Goal: Task Accomplishment & Management: Manage account settings

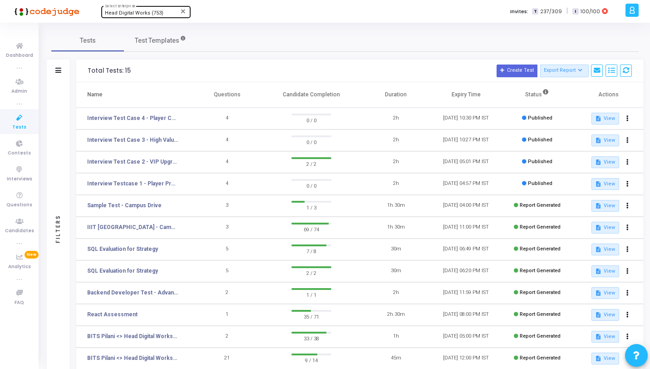
click at [128, 12] on span "Head Digital Works (753)" at bounding box center [134, 13] width 59 height 6
type input "Jaqu"
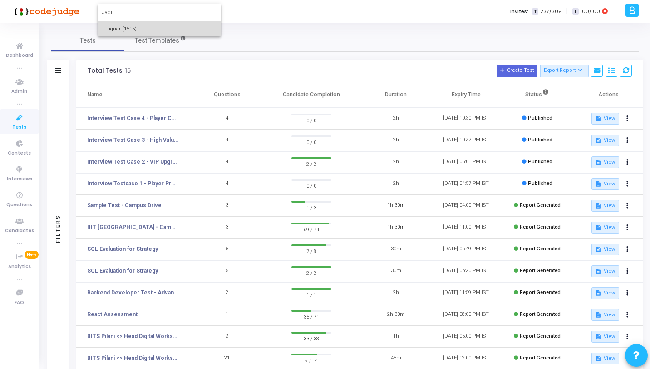
click at [131, 23] on span "Jaquar (1515)" at bounding box center [159, 28] width 109 height 15
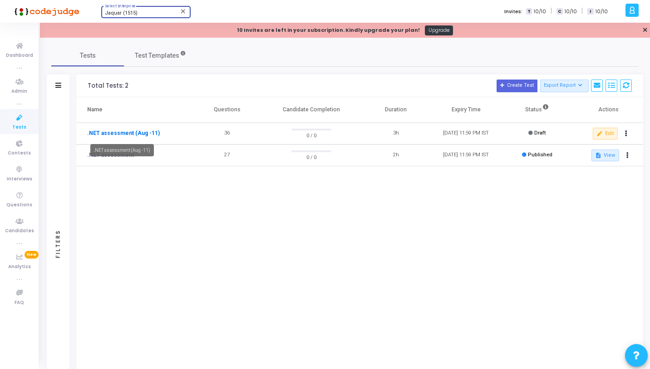
click at [111, 134] on link ".NET assessment (Aug -11)" at bounding box center [123, 133] width 73 height 8
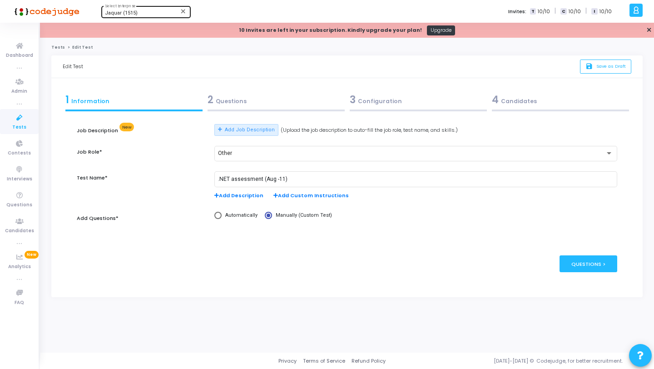
click at [270, 112] on div "2 Questions" at bounding box center [276, 101] width 142 height 25
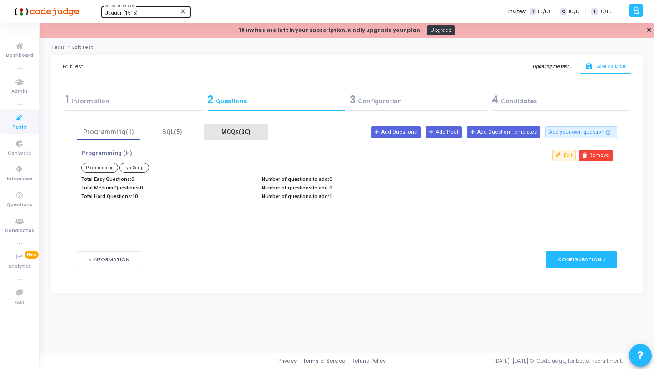
click at [241, 127] on div "MCQs(30)" at bounding box center [235, 132] width 53 height 10
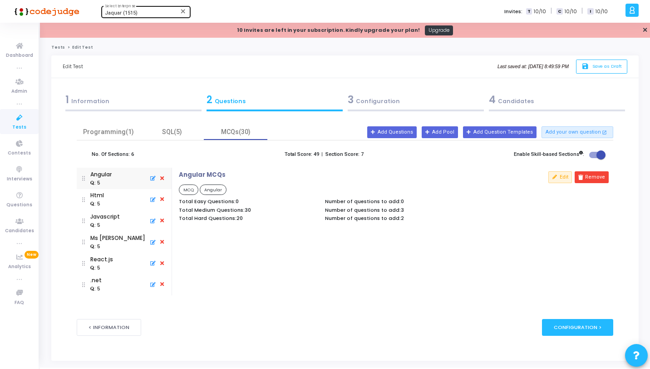
click at [23, 122] on icon at bounding box center [19, 117] width 19 height 11
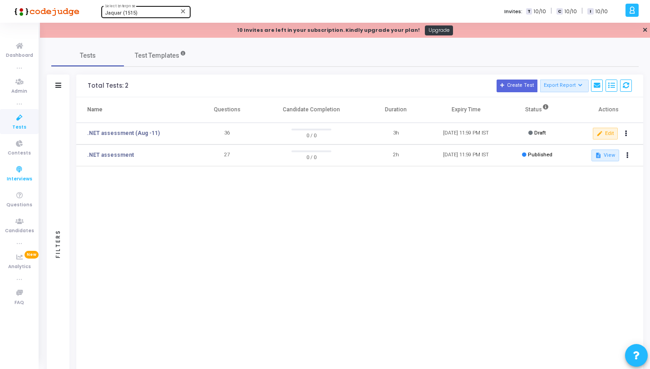
click at [25, 165] on icon at bounding box center [19, 169] width 19 height 11
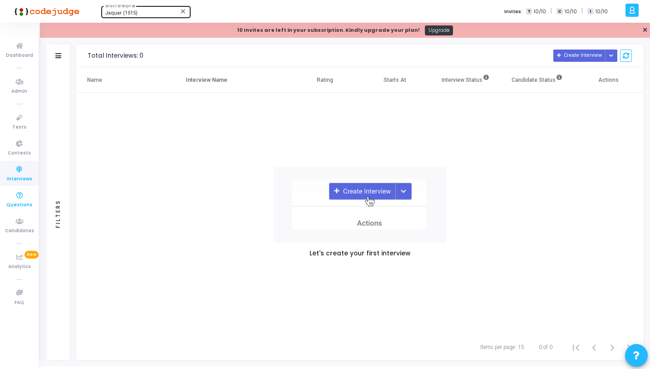
click at [25, 195] on icon at bounding box center [19, 195] width 19 height 11
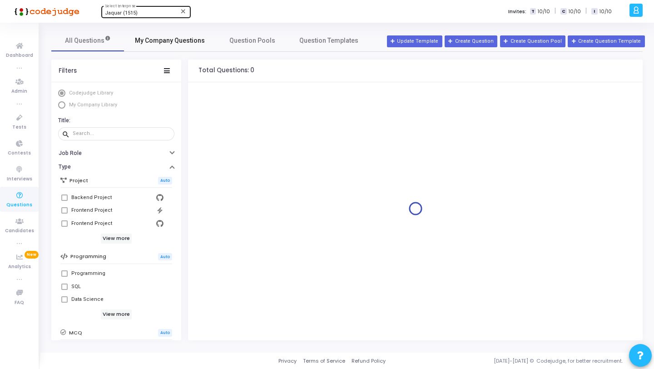
click at [168, 43] on span "My Company Questions" at bounding box center [170, 41] width 70 height 10
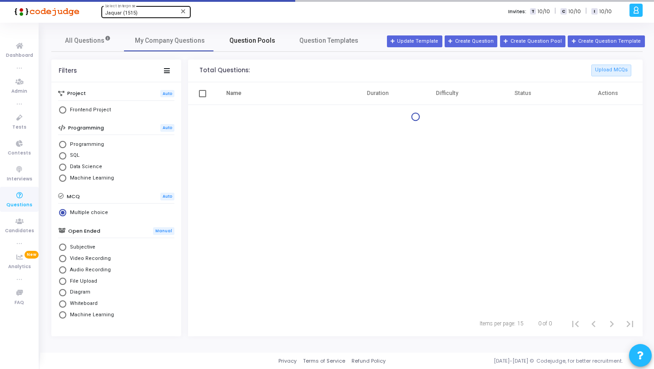
click at [250, 38] on span "Question Pools" at bounding box center [252, 41] width 46 height 10
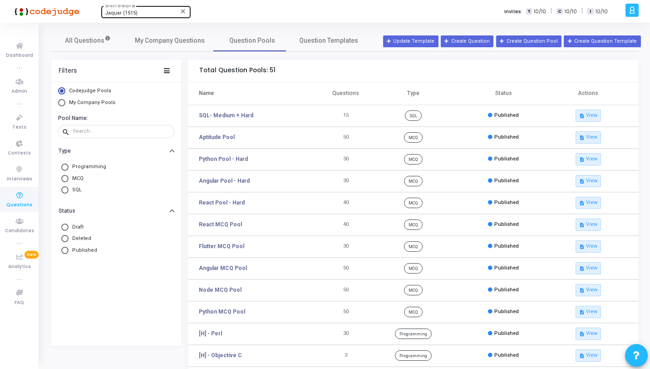
click at [91, 102] on span "My Company Pools" at bounding box center [92, 102] width 46 height 6
click at [65, 102] on input "My Company Pools" at bounding box center [61, 102] width 7 height 7
radio input "true"
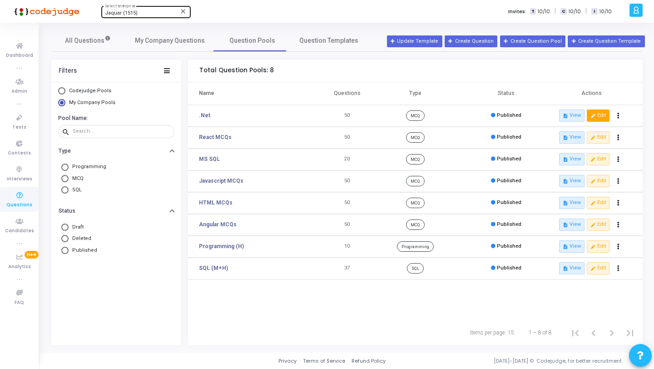
click at [588, 118] on button "edit Edit" at bounding box center [597, 115] width 23 height 12
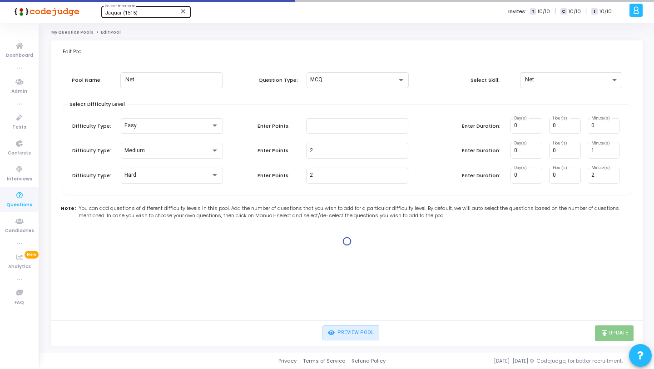
type input "1"
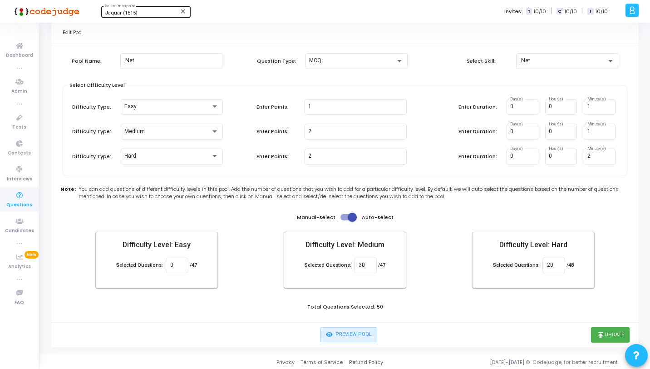
scroll to position [21, 0]
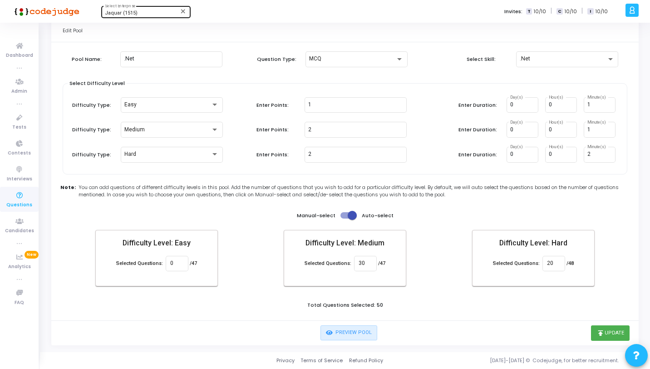
click at [350, 216] on span at bounding box center [352, 215] width 9 height 9
click at [345, 218] on input "checkbox" at bounding box center [344, 218] width 0 height 0
checkbox input "false"
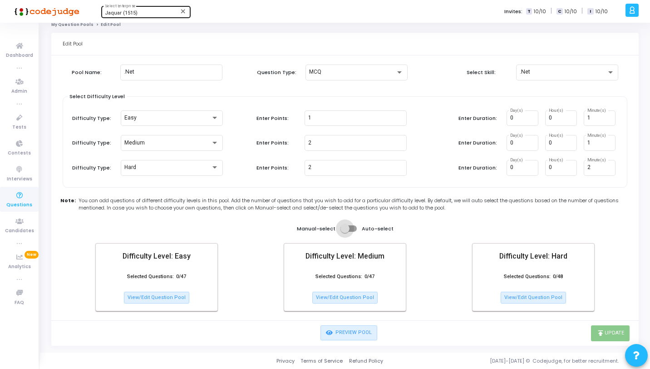
scroll to position [8, 0]
click at [349, 296] on button "View/Edit Question Pool" at bounding box center [344, 297] width 65 height 12
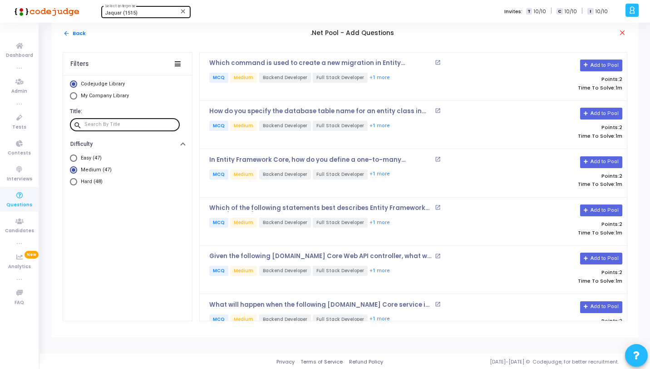
click at [157, 118] on div at bounding box center [130, 124] width 92 height 15
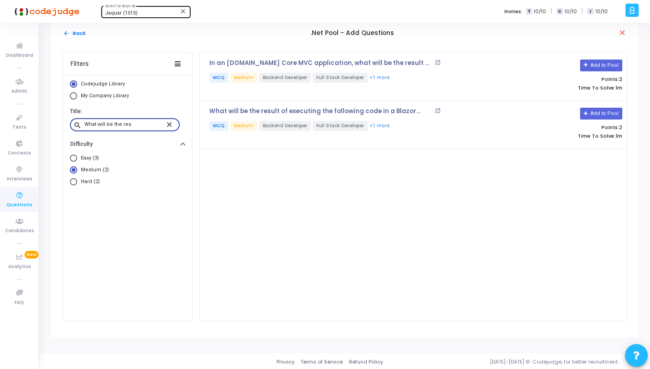
type input "What will be the res"
click at [377, 109] on p "What will be the result of executing the following code in a Blazor WebAssembly…" at bounding box center [320, 111] width 223 height 7
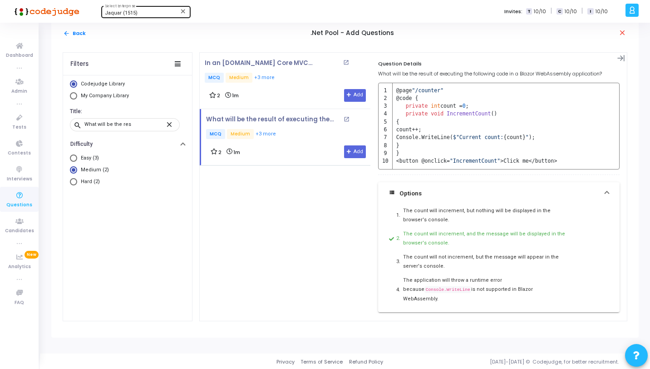
click at [96, 183] on span "Hard (2)" at bounding box center [88, 182] width 23 height 8
click at [77, 183] on input "Hard (2)" at bounding box center [73, 181] width 7 height 7
radio input "true"
click at [80, 168] on span "Medium (2)" at bounding box center [93, 170] width 32 height 8
click at [77, 168] on input "Medium (2)" at bounding box center [73, 169] width 7 height 7
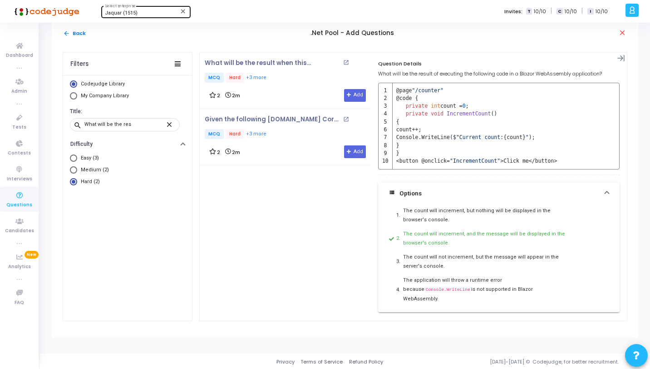
radio input "true"
click at [619, 58] on icon at bounding box center [620, 58] width 7 height 6
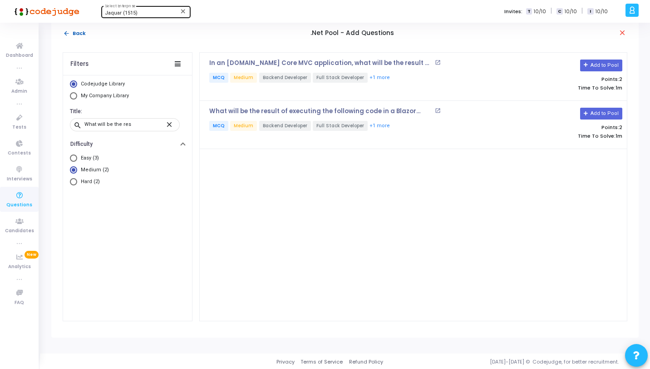
click at [67, 32] on mat-icon "arrow_back" at bounding box center [66, 33] width 7 height 7
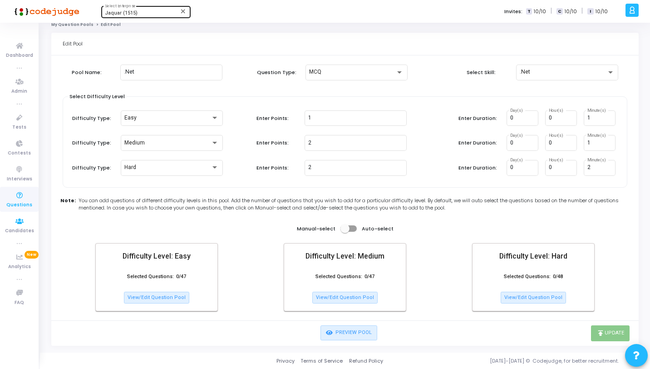
click at [20, 196] on icon at bounding box center [19, 195] width 19 height 11
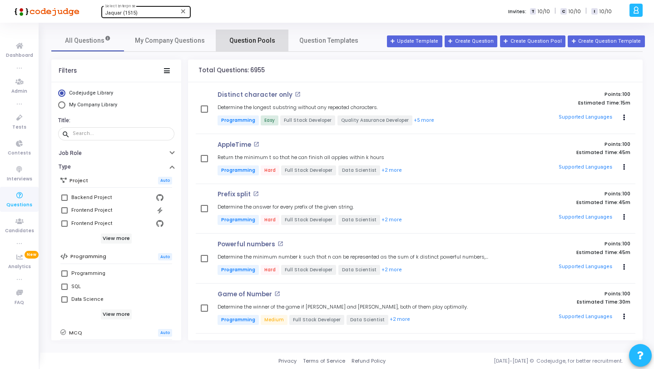
click at [252, 43] on span "Question Pools" at bounding box center [252, 41] width 46 height 10
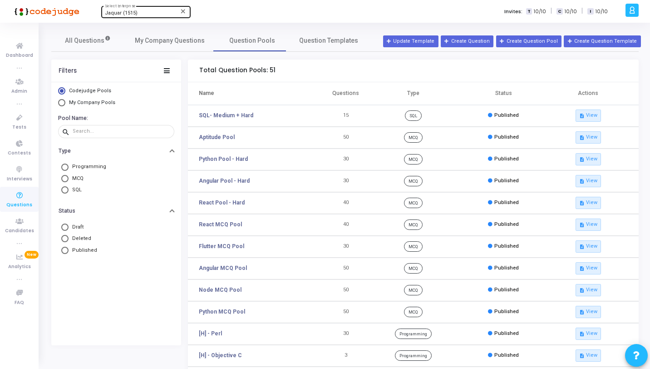
click at [103, 103] on span "My Company Pools" at bounding box center [92, 102] width 46 height 6
click at [65, 103] on input "My Company Pools" at bounding box center [61, 102] width 7 height 7
radio input "true"
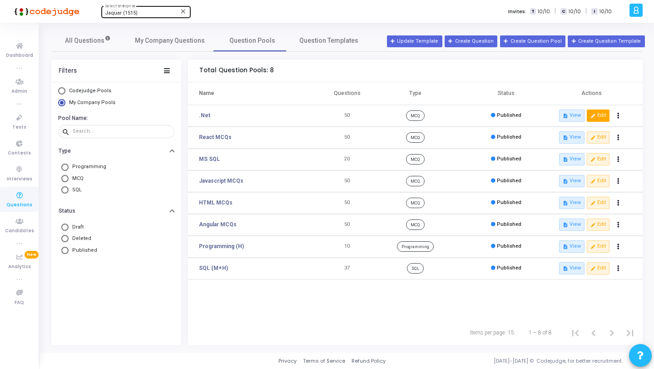
click at [589, 115] on button "edit Edit" at bounding box center [597, 115] width 23 height 12
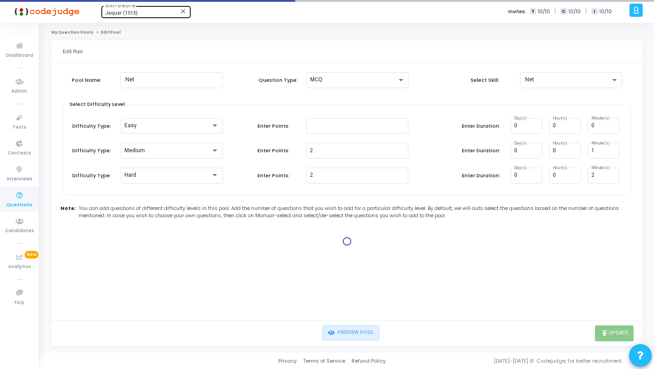
type input "1"
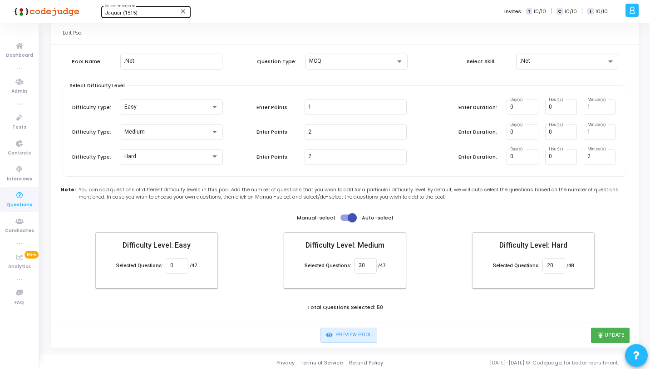
scroll to position [21, 0]
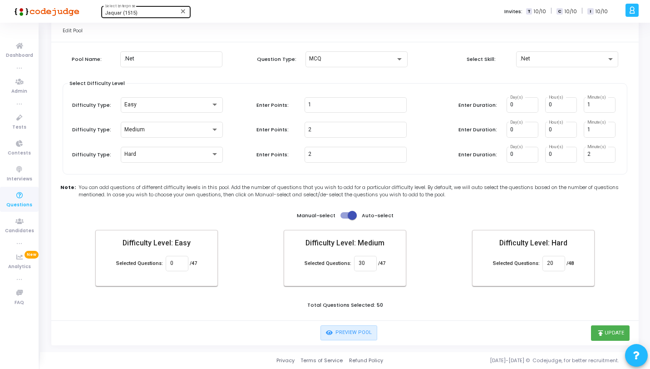
click at [349, 211] on span at bounding box center [352, 215] width 9 height 9
click at [345, 218] on input "checkbox" at bounding box center [344, 218] width 0 height 0
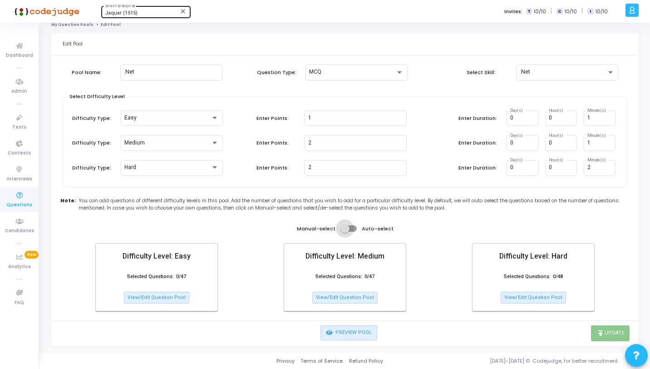
scroll to position [8, 0]
click at [350, 227] on span at bounding box center [348, 228] width 16 height 6
click at [345, 231] on input "checkbox" at bounding box center [344, 231] width 0 height 0
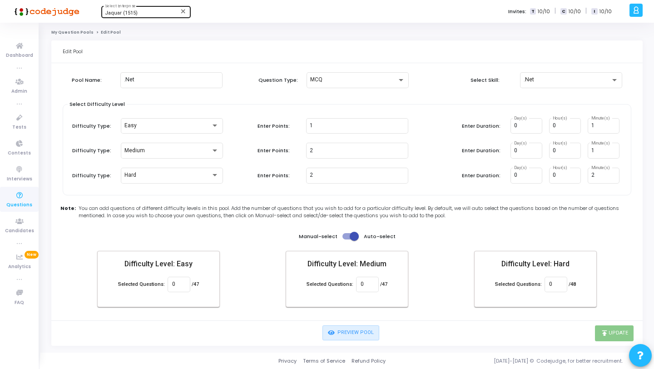
click at [353, 235] on span at bounding box center [353, 235] width 9 height 9
click at [347, 239] on input "checkbox" at bounding box center [346, 239] width 0 height 0
checkbox input "false"
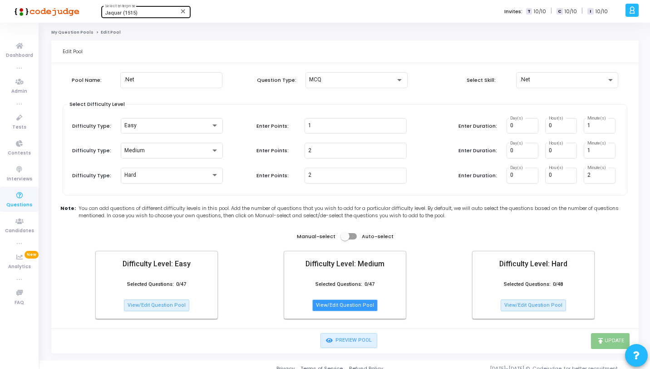
click at [365, 303] on button "View/Edit Question Pool" at bounding box center [344, 305] width 65 height 12
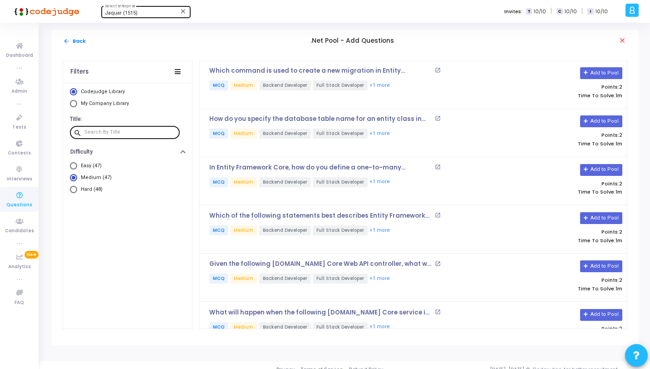
click at [150, 131] on input "text" at bounding box center [130, 131] width 92 height 5
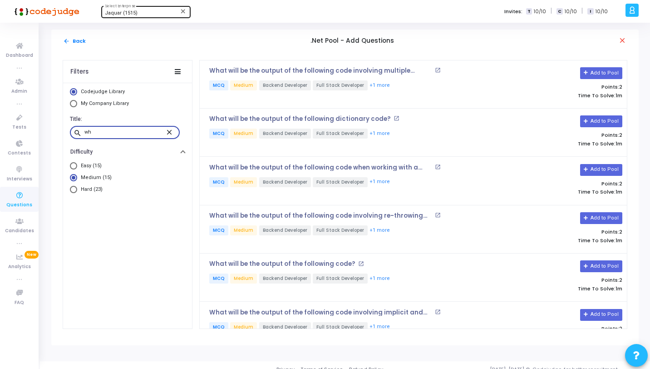
type input "w"
click at [598, 67] on button "Add to Pool" at bounding box center [601, 73] width 42 height 12
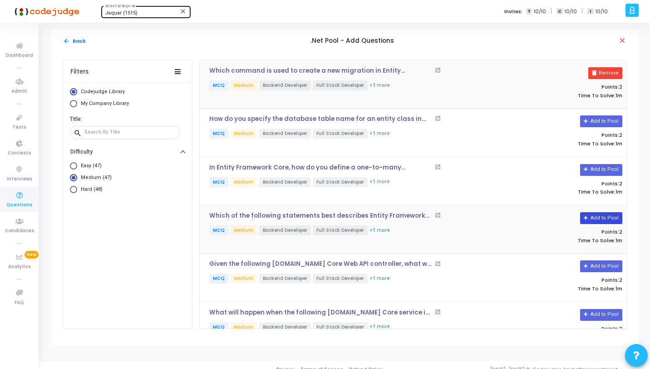
click at [581, 219] on button "Add to Pool" at bounding box center [601, 218] width 42 height 12
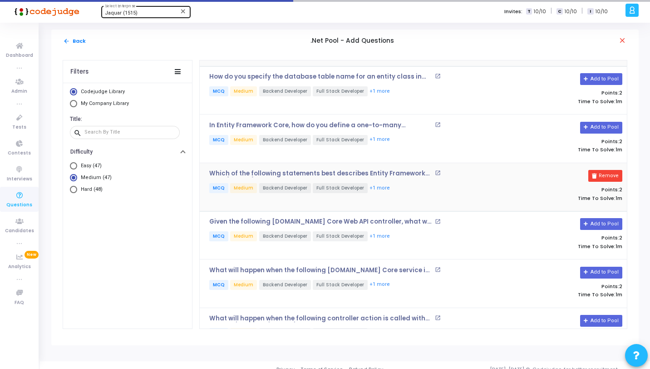
scroll to position [91, 0]
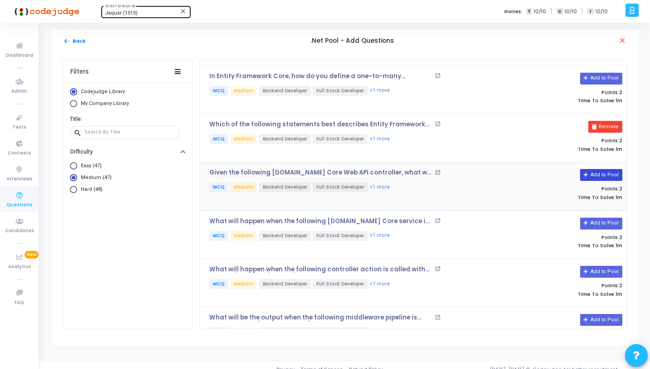
click at [601, 174] on button "Add to Pool" at bounding box center [601, 175] width 42 height 12
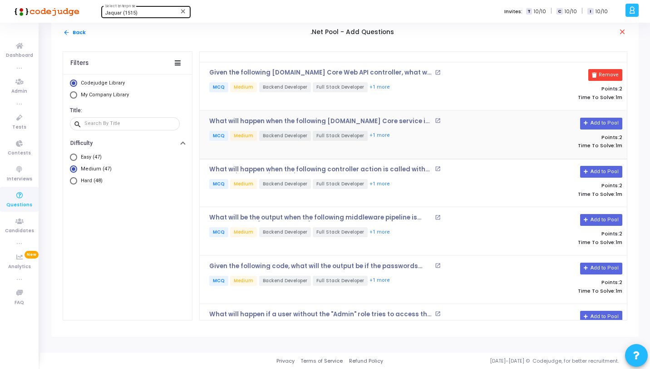
scroll to position [187, 0]
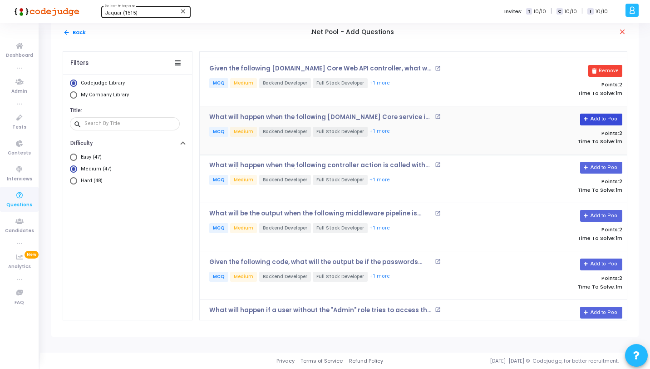
click at [611, 116] on button "Add to Pool" at bounding box center [601, 119] width 42 height 12
click at [586, 165] on icon at bounding box center [586, 167] width 5 height 5
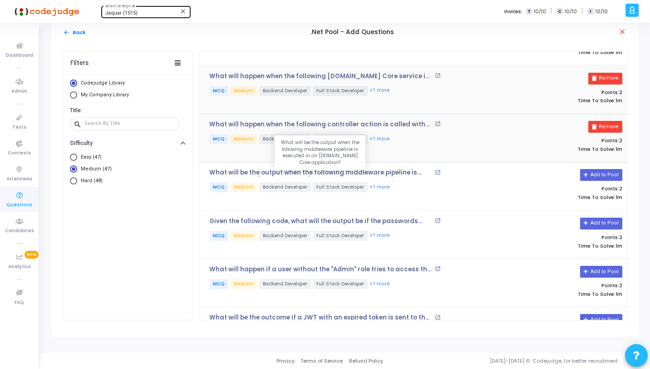
scroll to position [228, 0]
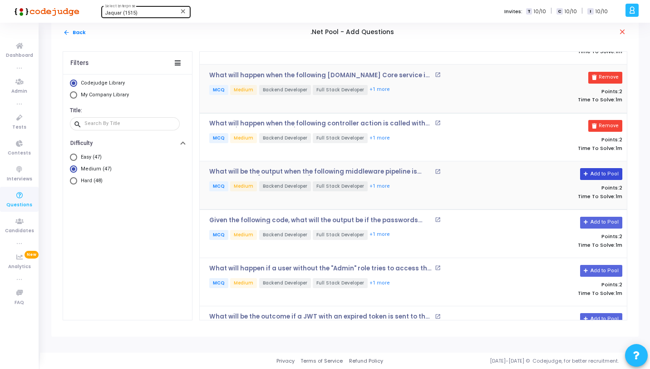
click at [590, 174] on button "Add to Pool" at bounding box center [601, 174] width 42 height 12
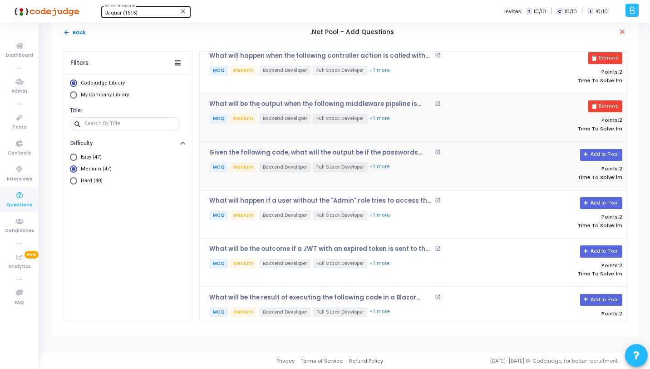
scroll to position [296, 0]
click at [603, 154] on button "Add to Pool" at bounding box center [601, 155] width 42 height 12
click at [595, 204] on button "Add to Pool" at bounding box center [601, 203] width 42 height 12
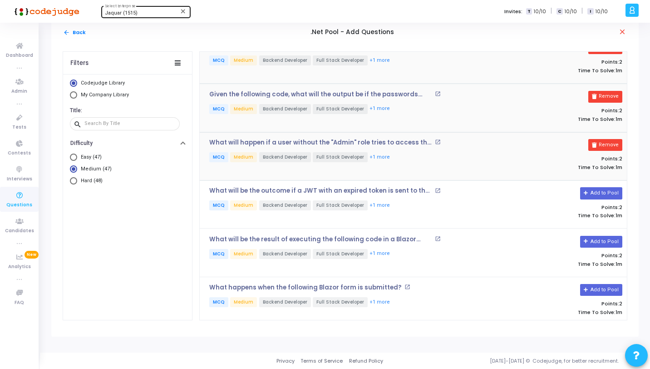
scroll to position [359, 0]
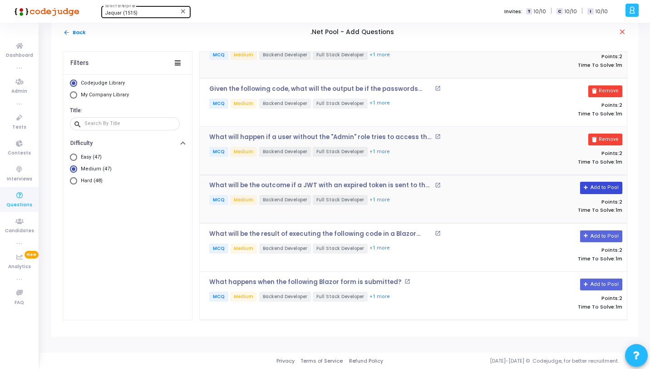
click at [595, 186] on button "Add to Pool" at bounding box center [601, 188] width 42 height 12
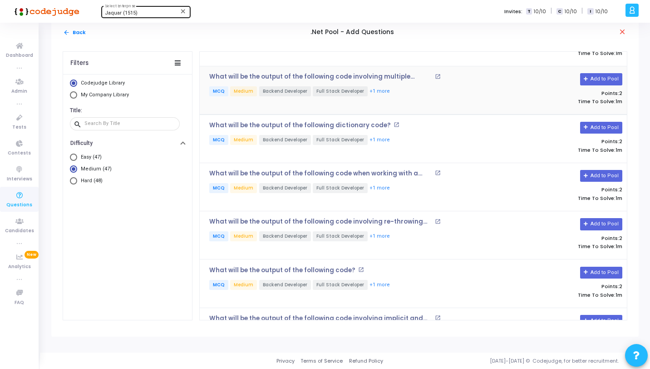
scroll to position [764, 0]
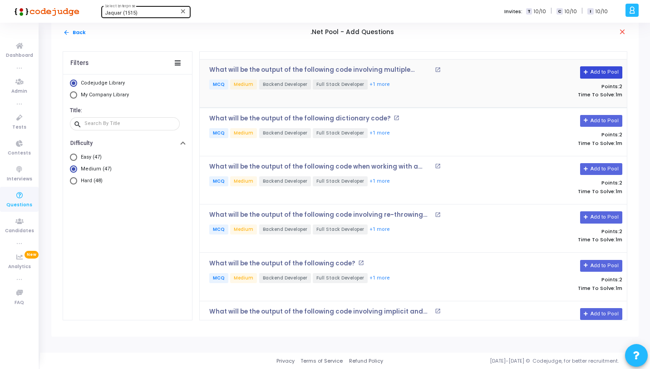
click at [585, 70] on icon at bounding box center [586, 72] width 5 height 5
click at [602, 115] on button "Add to Pool" at bounding box center [601, 121] width 42 height 12
click at [603, 164] on button "Add to Pool" at bounding box center [601, 169] width 42 height 12
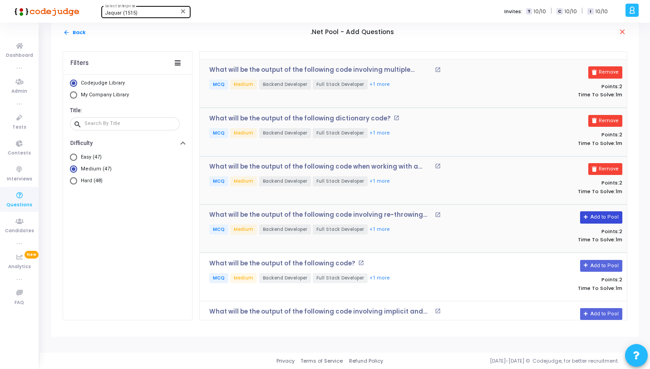
click at [608, 213] on button "Add to Pool" at bounding box center [601, 217] width 42 height 12
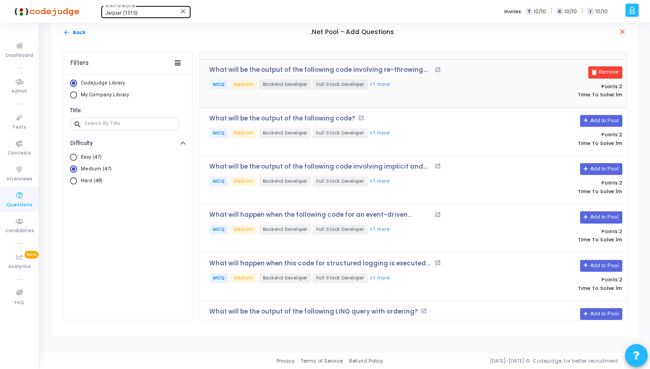
scroll to position [910, 0]
click at [590, 165] on button "Add to Pool" at bounding box center [601, 168] width 42 height 12
click at [610, 211] on button "Add to Pool" at bounding box center [601, 217] width 42 height 12
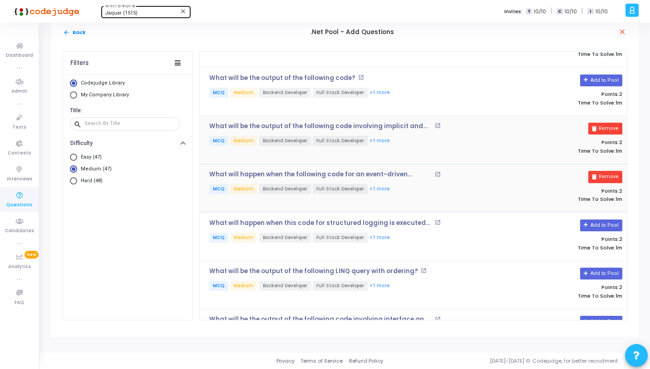
scroll to position [988, 0]
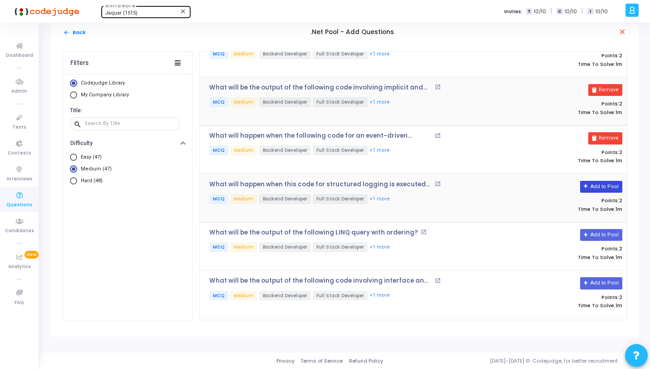
click at [590, 181] on button "Add to Pool" at bounding box center [601, 187] width 42 height 12
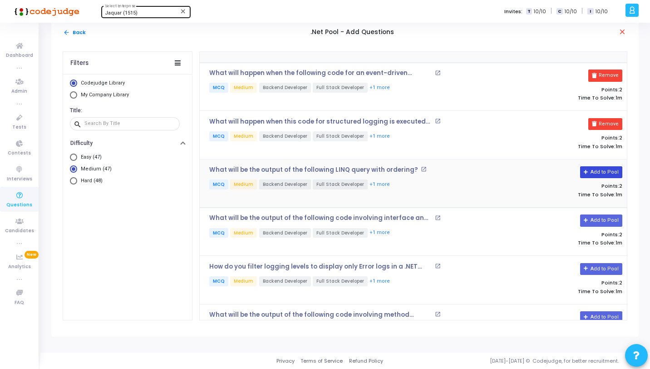
click at [595, 169] on button "Add to Pool" at bounding box center [601, 172] width 42 height 12
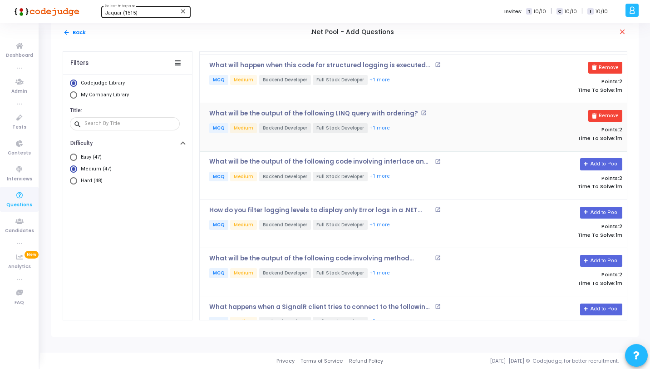
scroll to position [1113, 0]
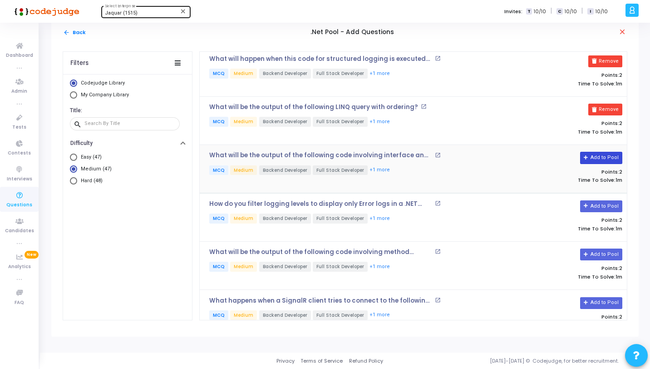
click at [589, 152] on button "Add to Pool" at bounding box center [601, 158] width 42 height 12
click at [591, 200] on button "Add to Pool" at bounding box center [601, 206] width 42 height 12
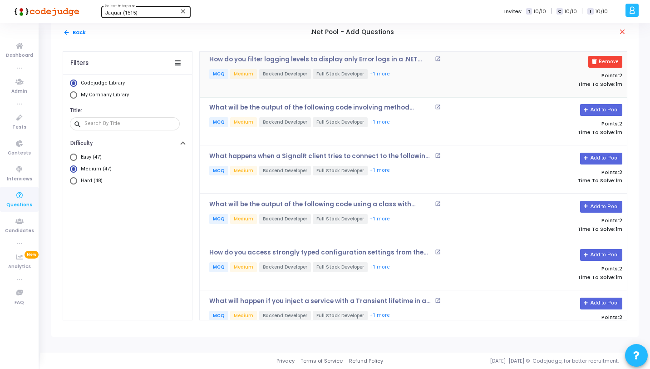
scroll to position [1259, 0]
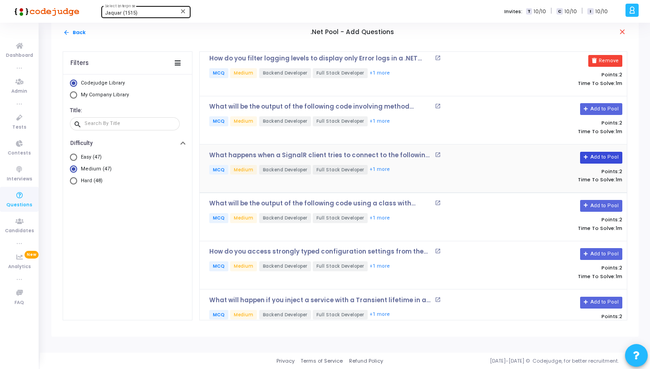
click at [600, 152] on button "Add to Pool" at bounding box center [601, 158] width 42 height 12
click at [79, 33] on button "arrow_back Back" at bounding box center [75, 32] width 24 height 9
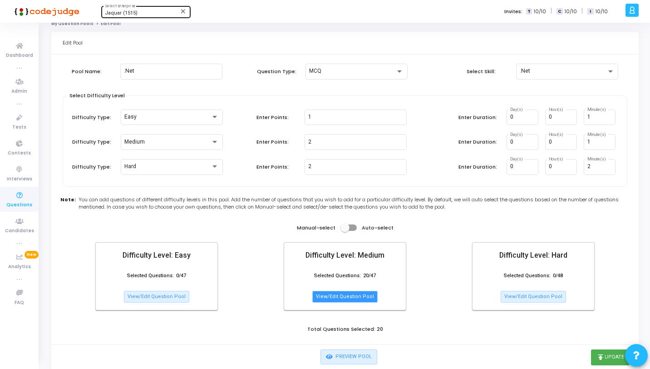
click at [357, 297] on button "View/Edit Question Pool" at bounding box center [344, 296] width 65 height 12
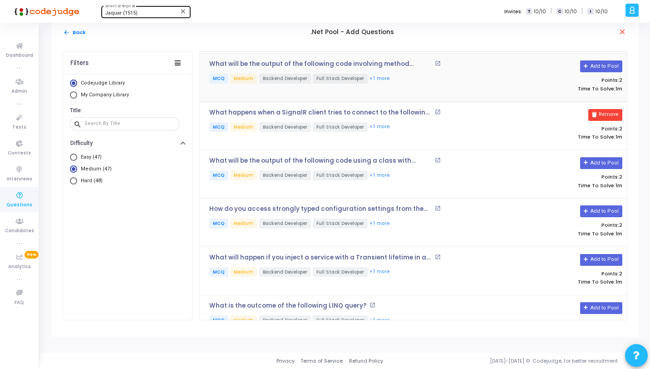
scroll to position [1332, 0]
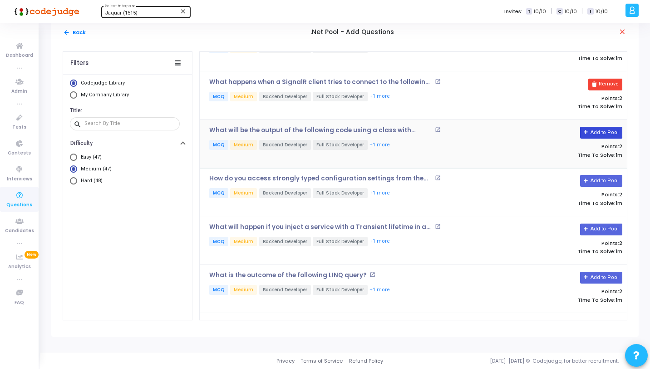
click at [606, 127] on button "Add to Pool" at bounding box center [601, 133] width 42 height 12
click at [594, 176] on button "Add to Pool" at bounding box center [601, 181] width 42 height 12
click at [606, 225] on button "Add to Pool" at bounding box center [601, 229] width 42 height 12
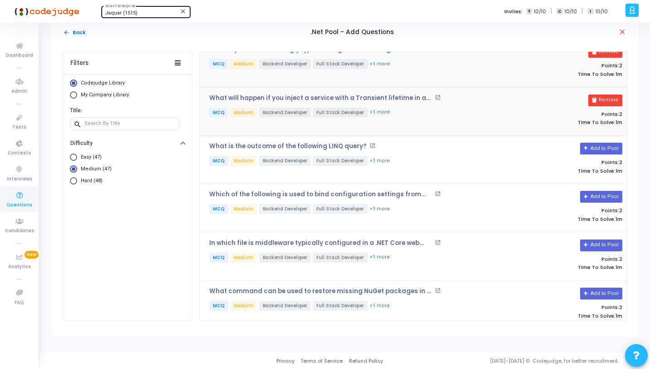
scroll to position [1488, 0]
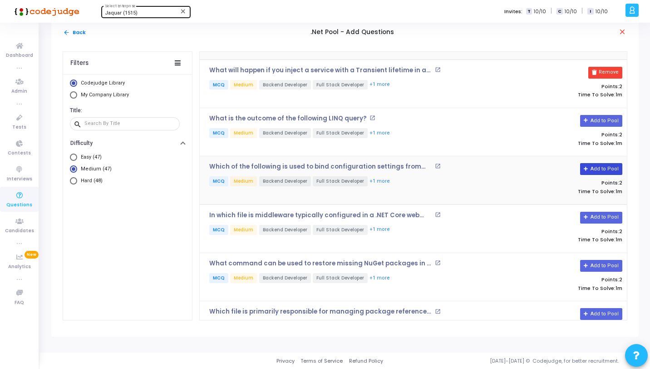
click at [595, 163] on button "Add to Pool" at bounding box center [601, 169] width 42 height 12
click at [595, 211] on button "Add to Pool" at bounding box center [601, 217] width 42 height 12
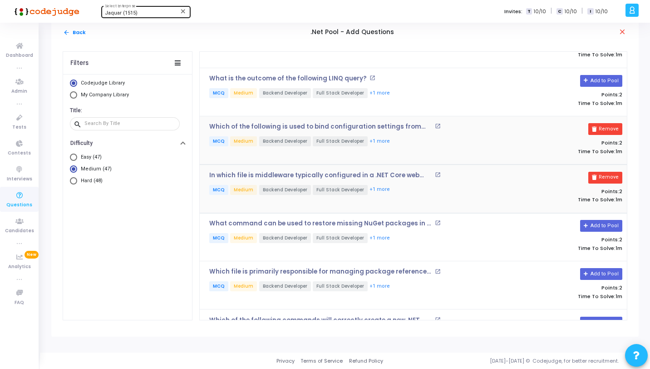
scroll to position [1541, 0]
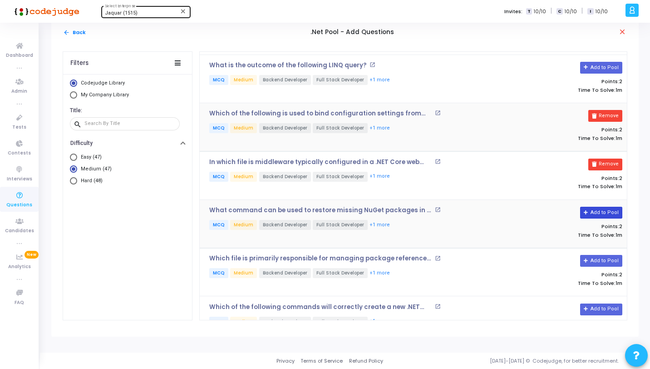
click at [585, 210] on icon at bounding box center [586, 212] width 5 height 5
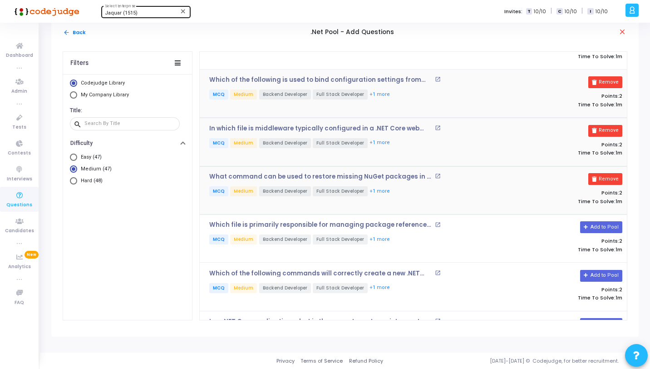
scroll to position [1596, 0]
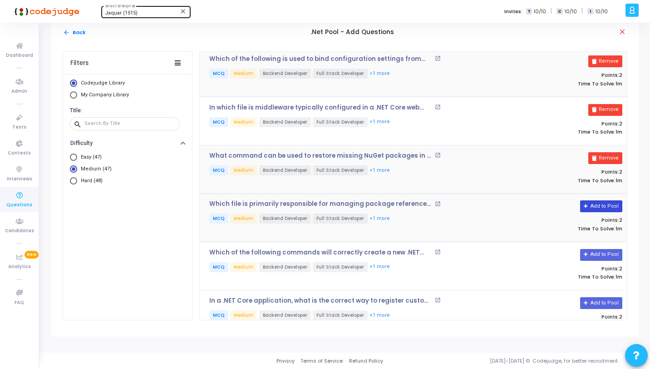
click at [605, 200] on button "Add to Pool" at bounding box center [601, 206] width 42 height 12
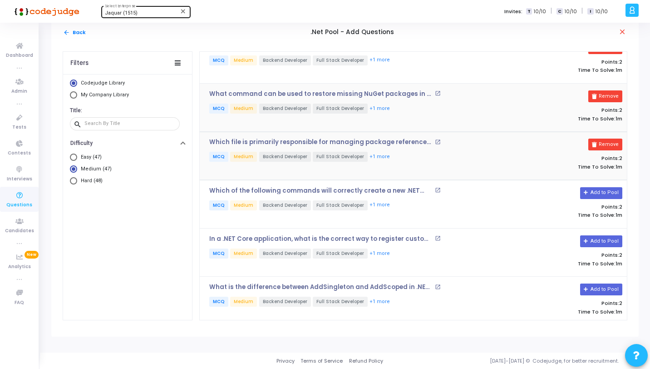
scroll to position [1666, 0]
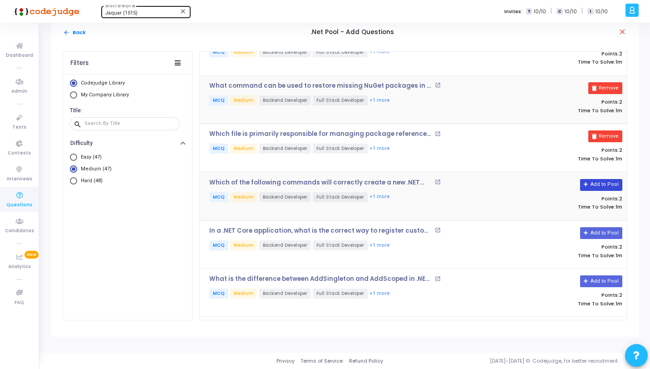
click at [595, 179] on button "Add to Pool" at bounding box center [601, 185] width 42 height 12
click at [81, 31] on button "arrow_back Back" at bounding box center [75, 32] width 24 height 9
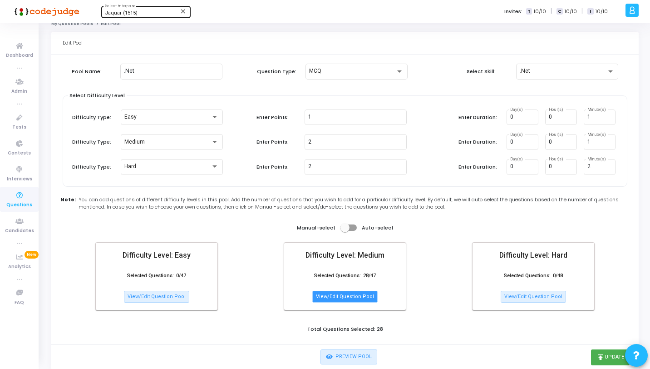
click at [359, 293] on button "View/Edit Question Pool" at bounding box center [344, 296] width 65 height 12
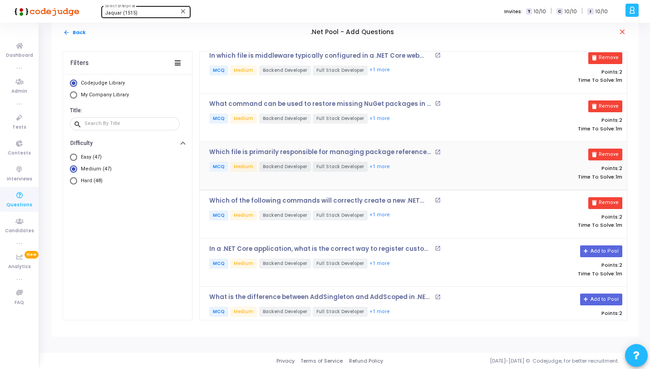
scroll to position [1747, 0]
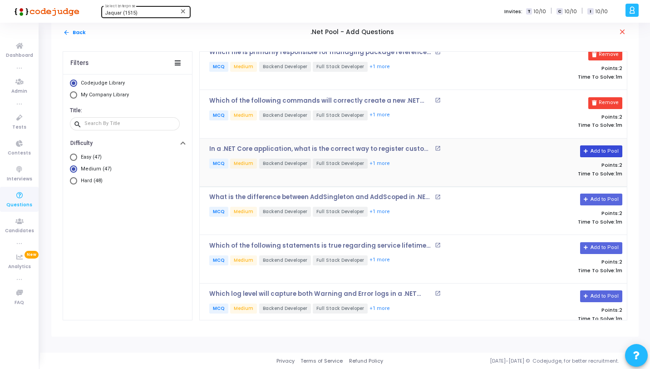
click at [585, 149] on icon at bounding box center [586, 151] width 5 height 5
click at [586, 197] on icon at bounding box center [586, 199] width 5 height 5
click at [95, 181] on span "Hard (48)" at bounding box center [89, 181] width 25 height 8
click at [77, 181] on input "Hard (48)" at bounding box center [73, 180] width 7 height 7
radio input "true"
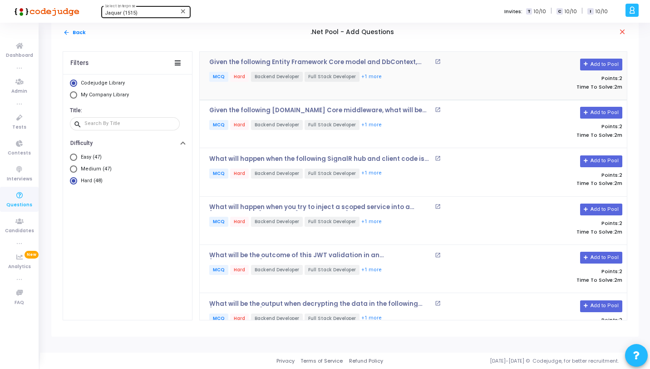
scroll to position [0, 0]
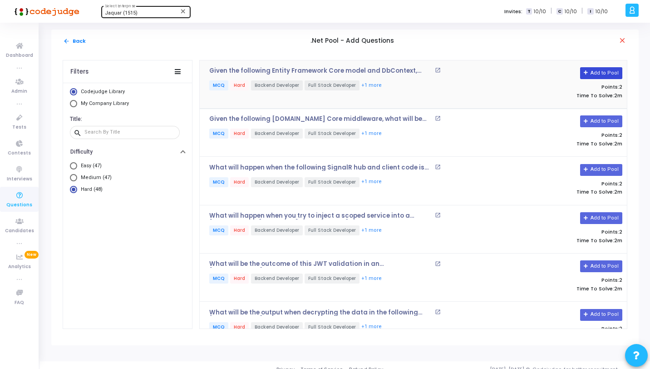
click at [598, 73] on button "Add to Pool" at bounding box center [601, 73] width 42 height 12
click at [604, 122] on button "Add to Pool" at bounding box center [601, 121] width 42 height 12
click at [604, 170] on button "Add to Pool" at bounding box center [601, 170] width 42 height 12
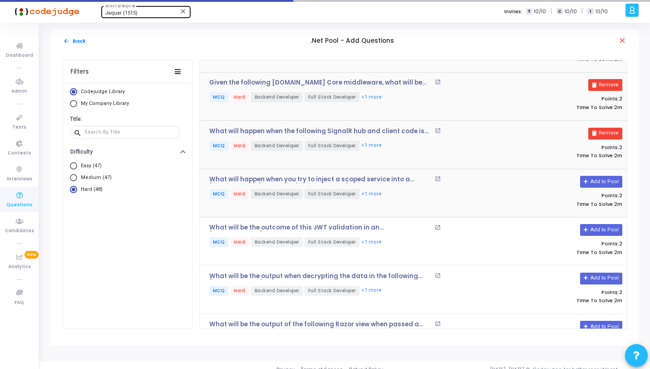
scroll to position [36, 0]
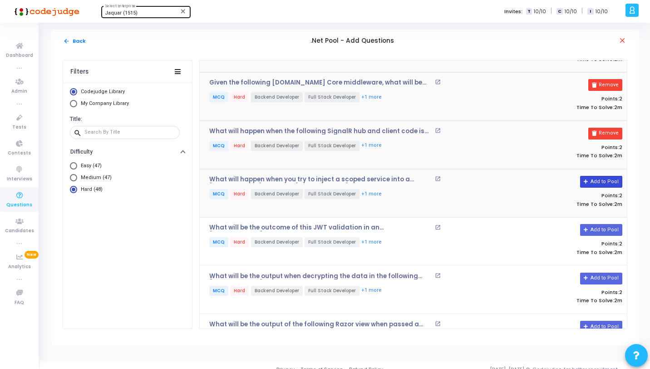
click at [592, 177] on button "Add to Pool" at bounding box center [601, 182] width 42 height 12
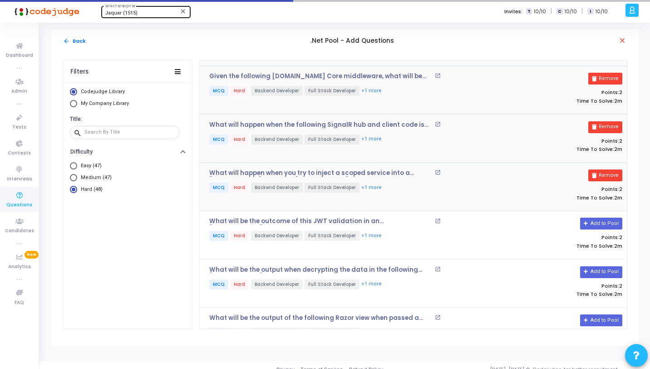
scroll to position [52, 0]
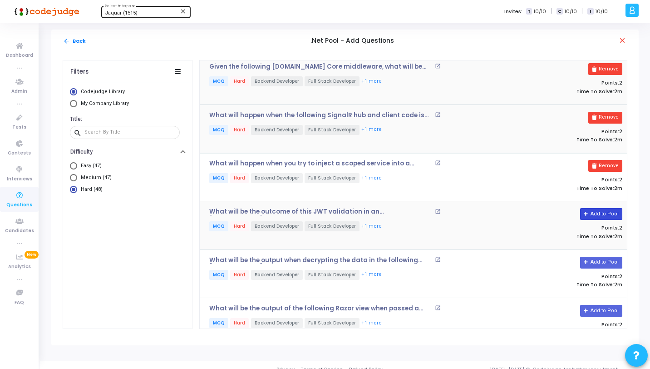
click at [585, 214] on icon at bounding box center [586, 213] width 5 height 5
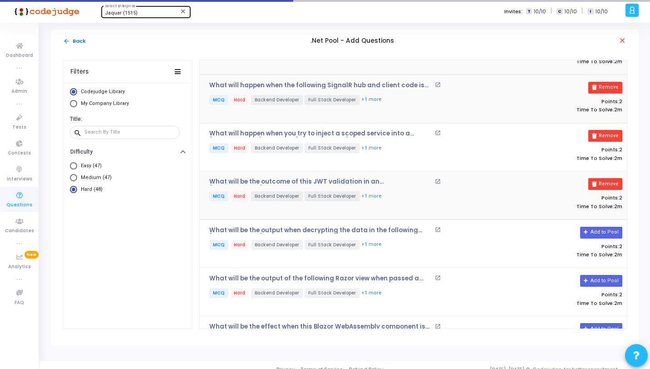
scroll to position [123, 0]
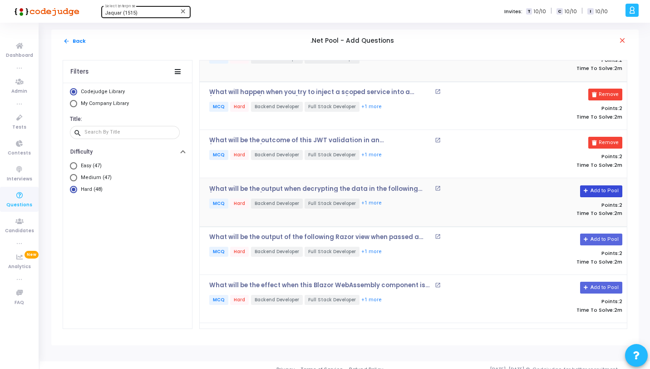
click at [608, 190] on button "Add to Pool" at bounding box center [601, 191] width 42 height 12
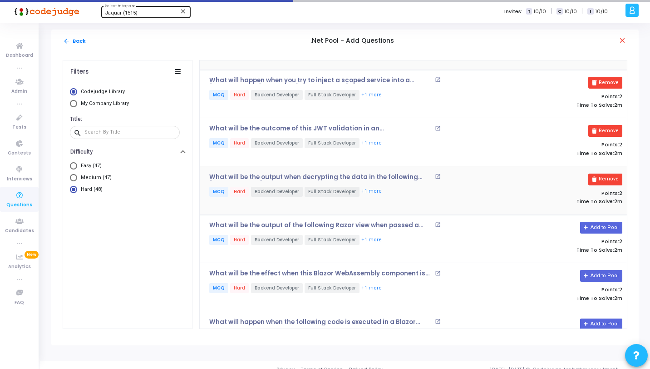
scroll to position [141, 0]
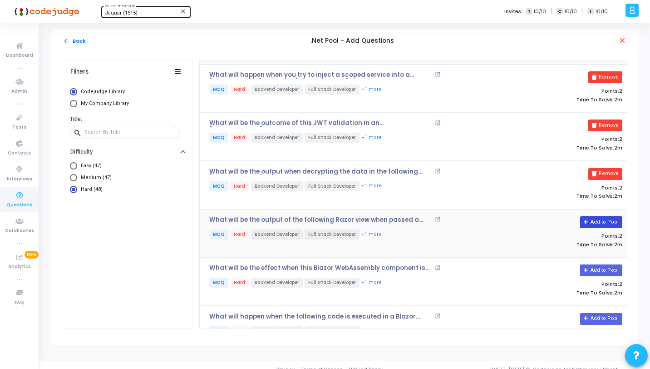
click at [584, 220] on icon at bounding box center [586, 222] width 5 height 5
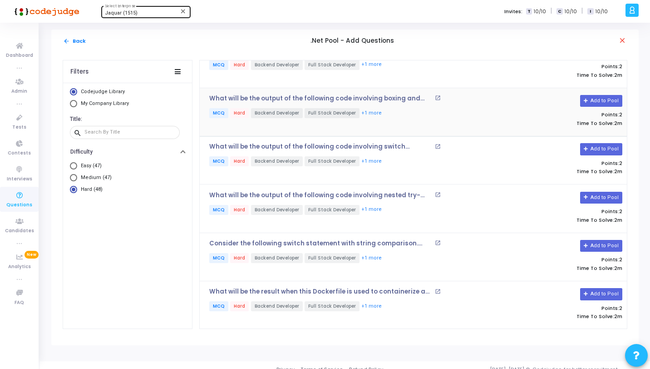
scroll to position [558, 0]
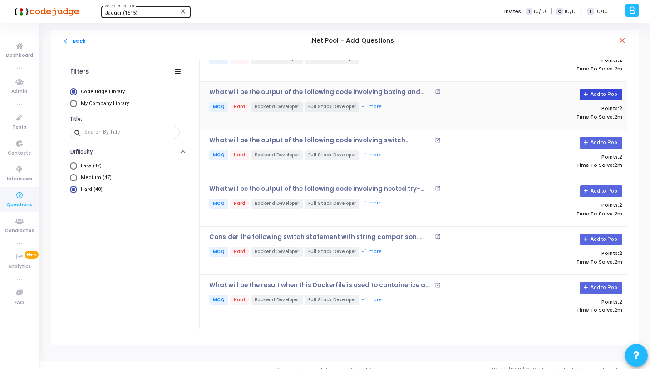
click at [608, 91] on button "Add to Pool" at bounding box center [601, 95] width 42 height 12
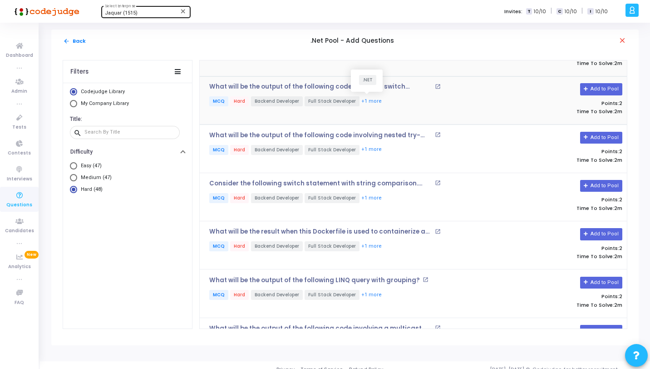
scroll to position [612, 0]
click at [588, 89] on button "Add to Pool" at bounding box center [601, 89] width 42 height 12
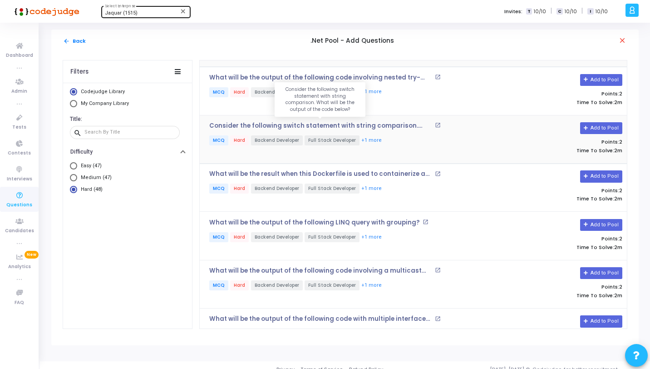
scroll to position [671, 0]
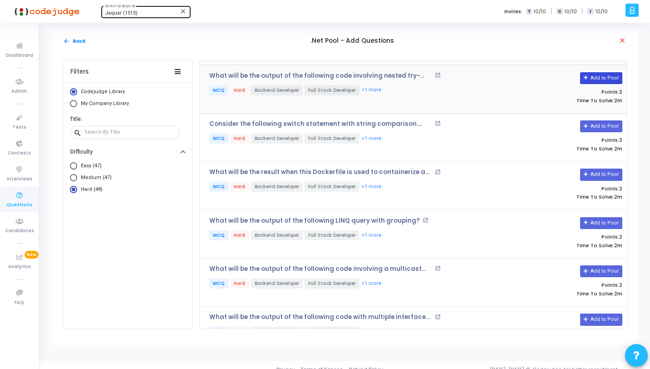
click at [581, 74] on button "Add to Pool" at bounding box center [601, 78] width 42 height 12
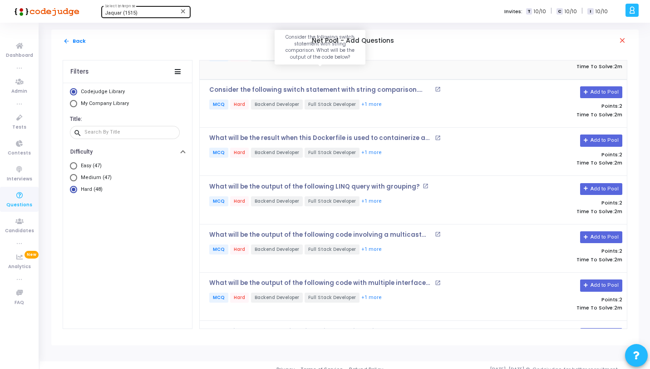
scroll to position [690, 0]
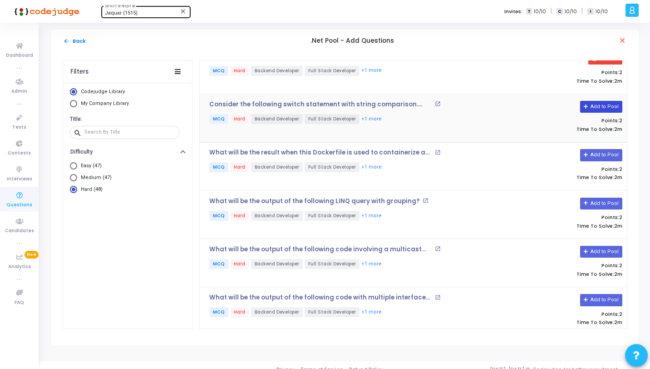
click at [596, 103] on button "Add to Pool" at bounding box center [601, 107] width 42 height 12
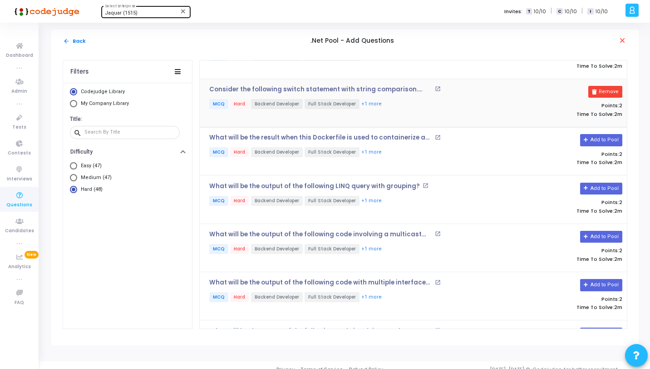
scroll to position [712, 0]
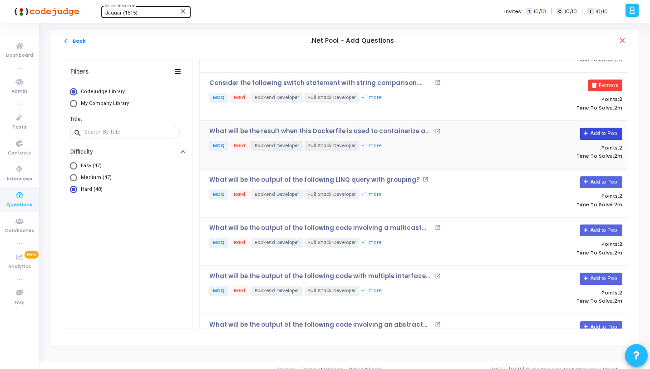
click at [598, 132] on button "Add to Pool" at bounding box center [601, 134] width 42 height 12
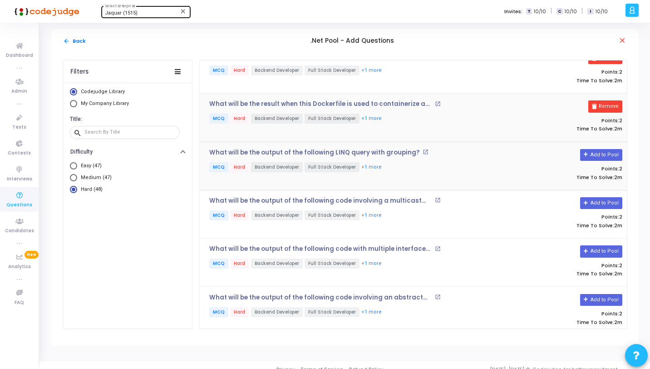
scroll to position [757, 0]
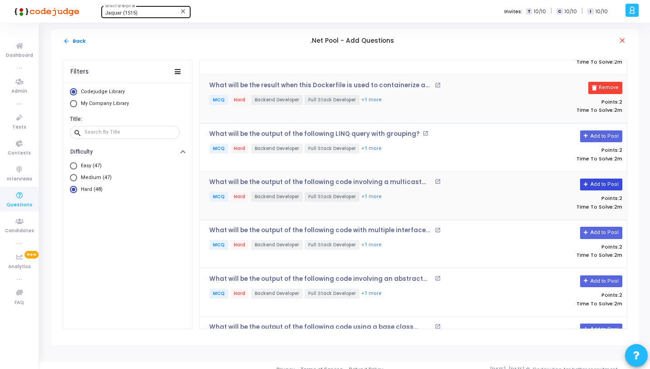
click at [601, 179] on button "Add to Pool" at bounding box center [601, 184] width 42 height 12
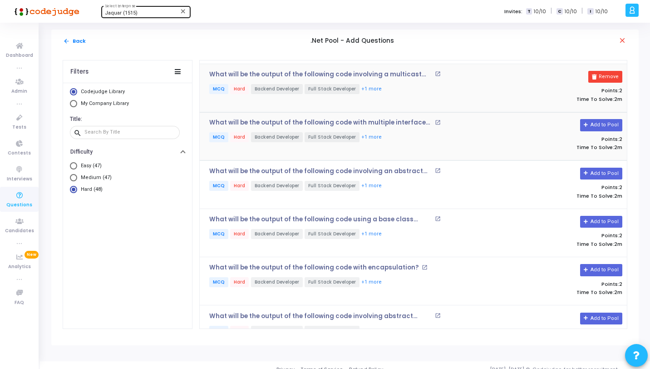
scroll to position [866, 0]
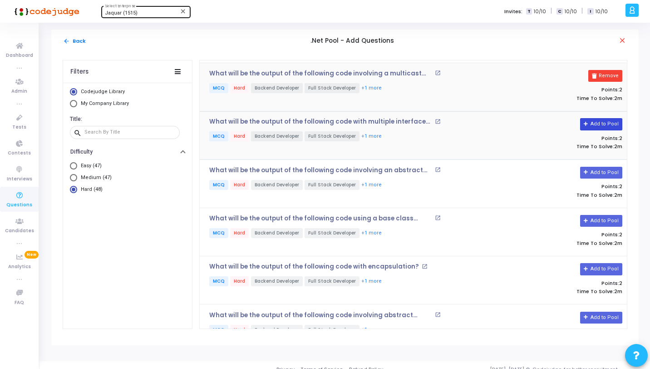
click at [590, 118] on button "Add to Pool" at bounding box center [601, 124] width 42 height 12
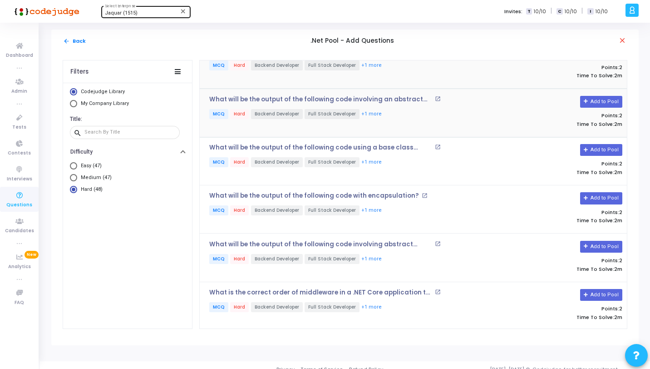
scroll to position [937, 0]
click at [592, 96] on button "Add to Pool" at bounding box center [601, 101] width 42 height 12
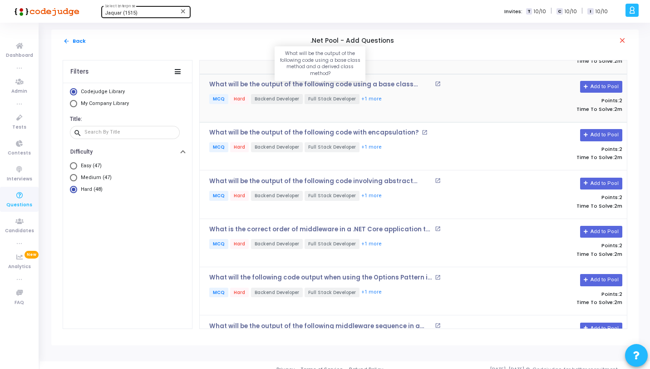
scroll to position [1001, 0]
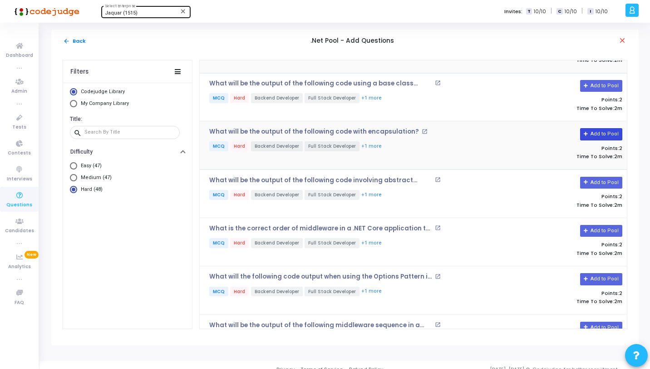
click at [587, 132] on button "Add to Pool" at bounding box center [601, 134] width 42 height 12
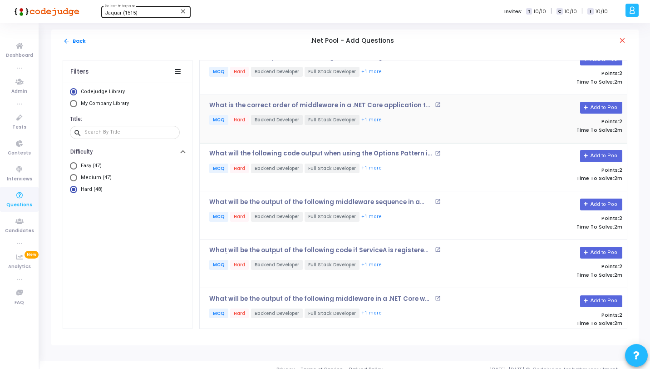
scroll to position [1127, 0]
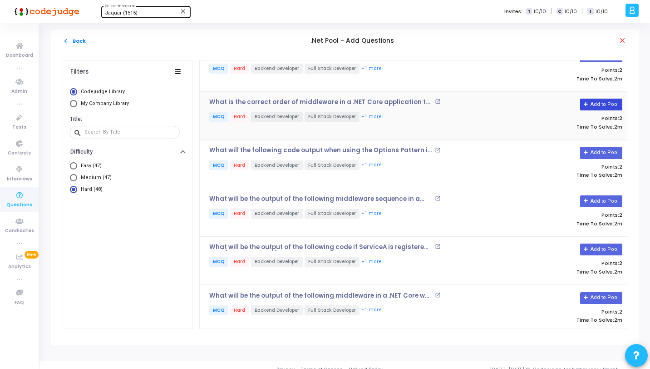
click at [592, 98] on button "Add to Pool" at bounding box center [601, 104] width 42 height 12
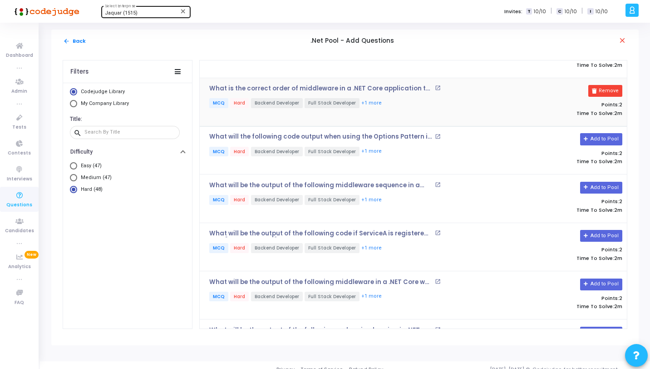
scroll to position [1195, 0]
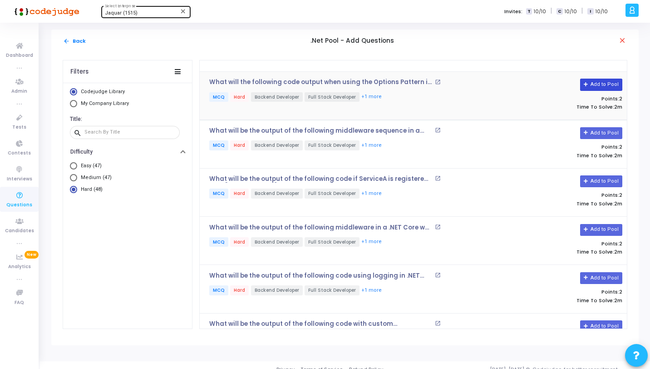
click at [593, 81] on button "Add to Pool" at bounding box center [601, 85] width 42 height 12
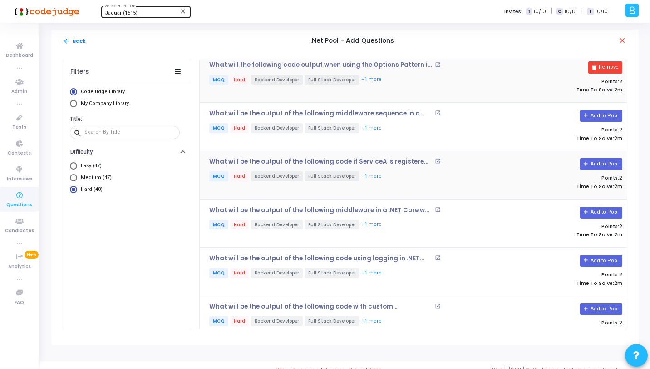
scroll to position [1221, 0]
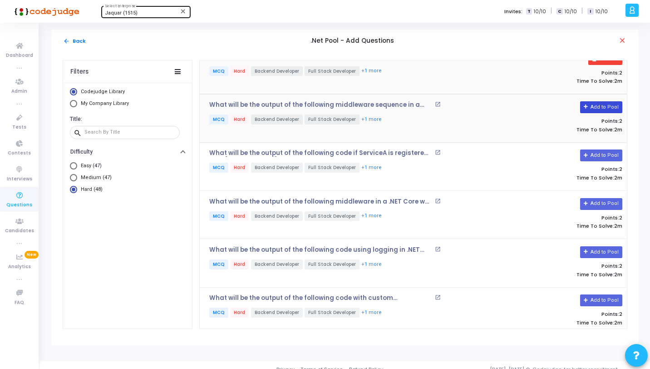
click at [584, 104] on icon at bounding box center [586, 106] width 5 height 5
click at [600, 149] on button "Add to Pool" at bounding box center [601, 155] width 42 height 12
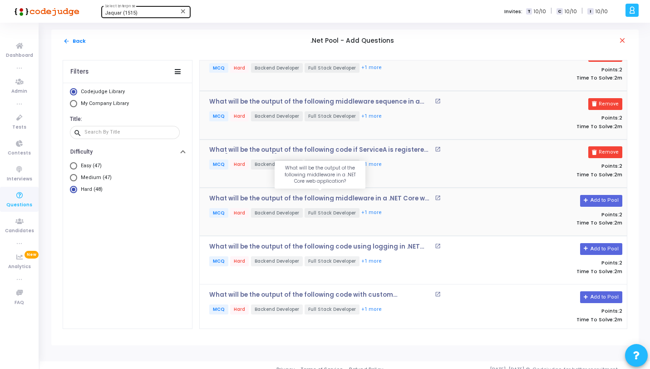
scroll to position [1230, 0]
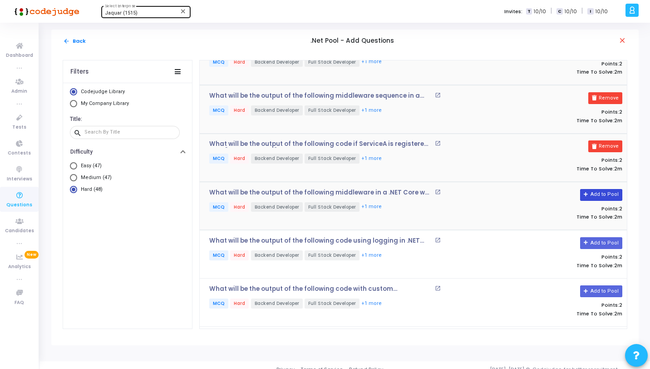
click at [610, 189] on button "Add to Pool" at bounding box center [601, 195] width 42 height 12
click at [83, 40] on button "arrow_back Back" at bounding box center [75, 41] width 24 height 9
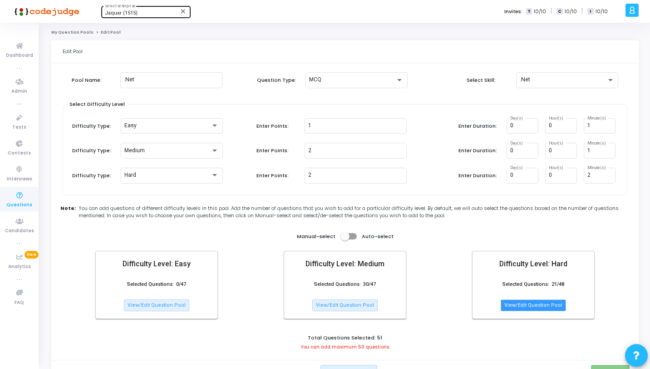
click at [544, 301] on button "View/Edit Question Pool" at bounding box center [533, 305] width 65 height 12
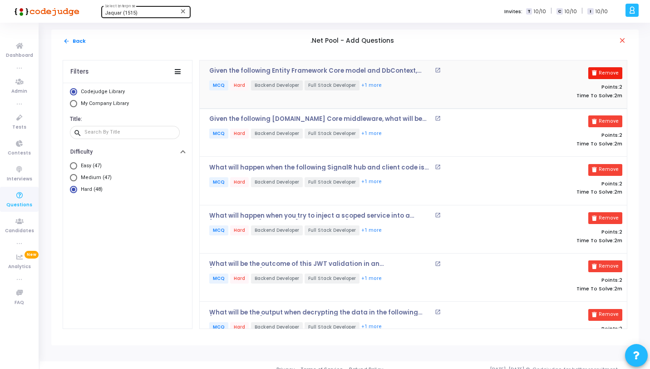
click at [594, 74] on icon at bounding box center [594, 72] width 5 height 5
click at [77, 43] on button "arrow_back Back" at bounding box center [75, 41] width 24 height 9
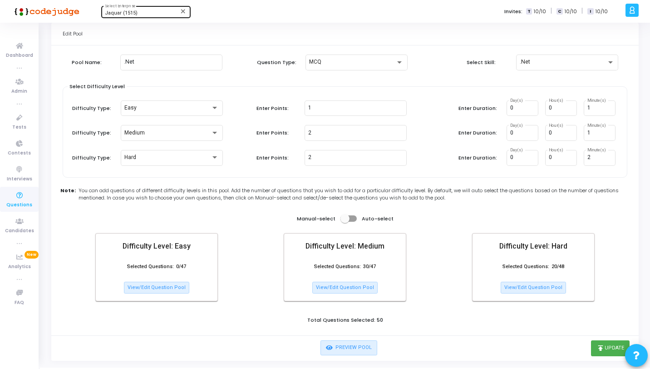
scroll to position [33, 0]
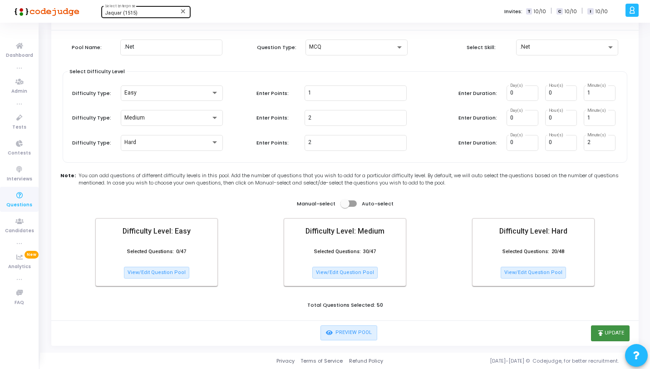
click at [617, 332] on button "publish Update" at bounding box center [610, 332] width 39 height 15
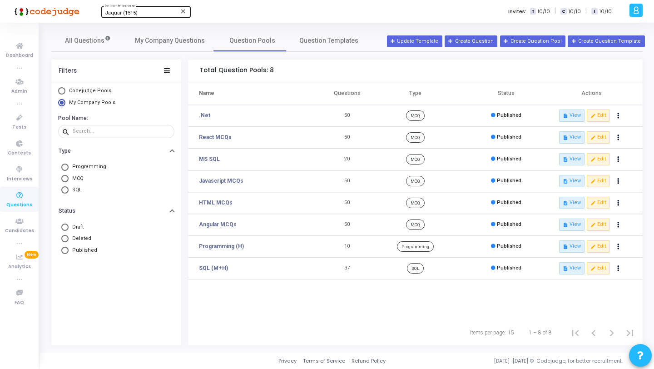
click at [248, 330] on div "Items per page: 15 1 – 8 of 8" at bounding box center [415, 332] width 454 height 25
click at [29, 50] on link "Dashboard" at bounding box center [19, 49] width 39 height 25
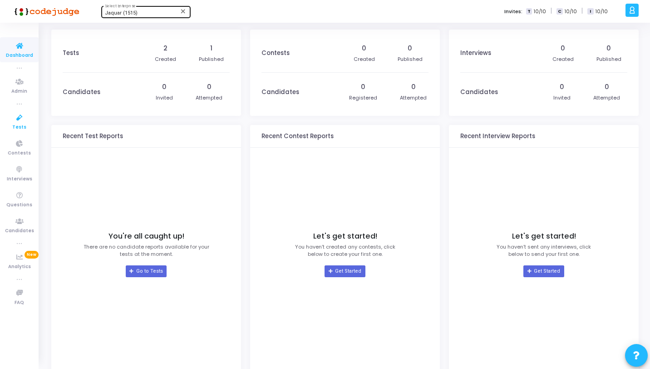
click at [25, 123] on link "Tests" at bounding box center [19, 121] width 39 height 25
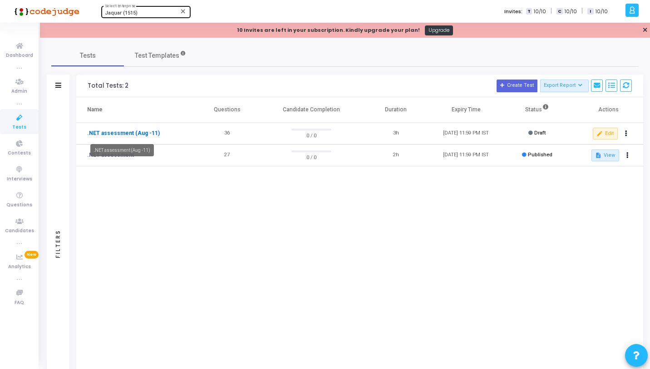
click at [123, 135] on link ".NET assessment (Aug -11)" at bounding box center [123, 133] width 73 height 8
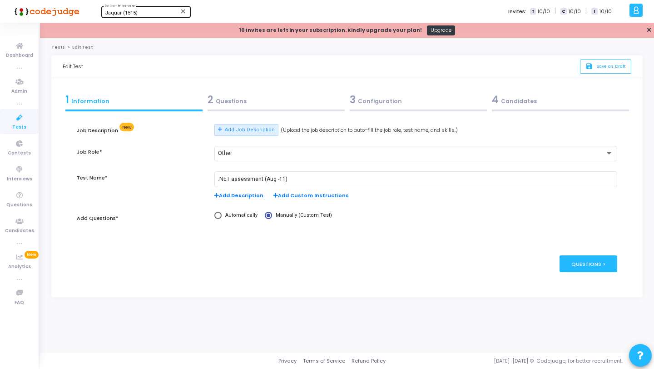
click at [257, 103] on div "2 Questions" at bounding box center [275, 99] width 137 height 15
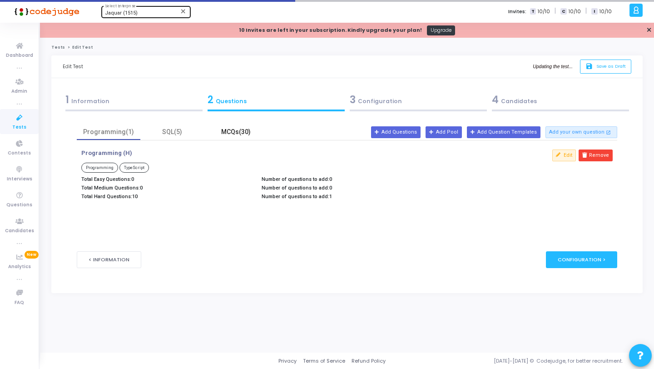
click at [236, 129] on div "MCQs(30)" at bounding box center [235, 132] width 53 height 10
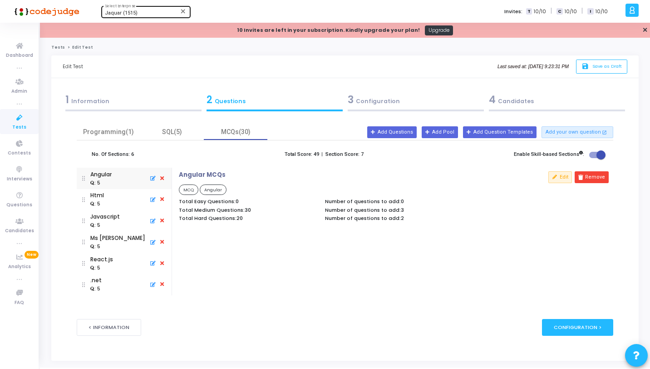
click at [101, 285] on div ": 5" at bounding box center [97, 289] width 15 height 8
click at [566, 177] on button "Edit" at bounding box center [560, 177] width 24 height 12
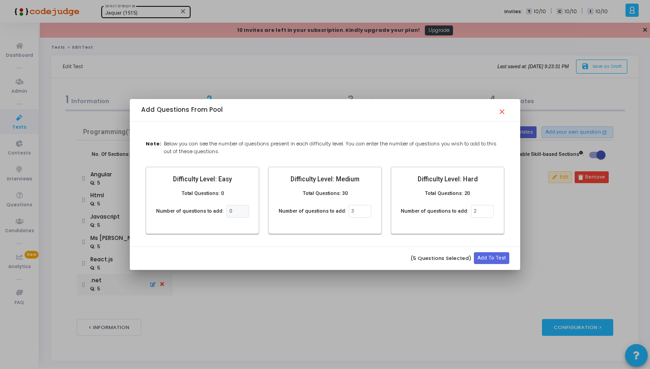
click at [504, 110] on mat-icon "close" at bounding box center [503, 108] width 11 height 11
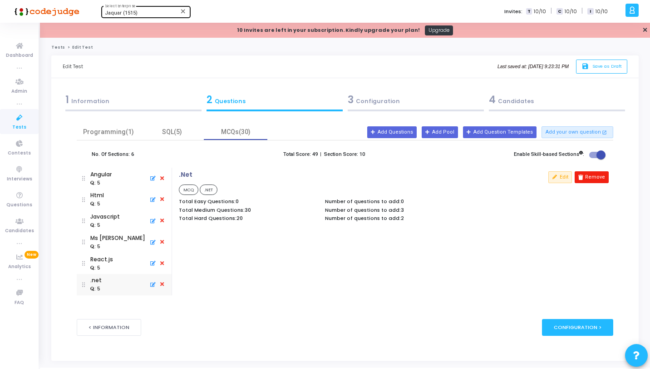
click at [601, 174] on button "Remove" at bounding box center [592, 177] width 34 height 12
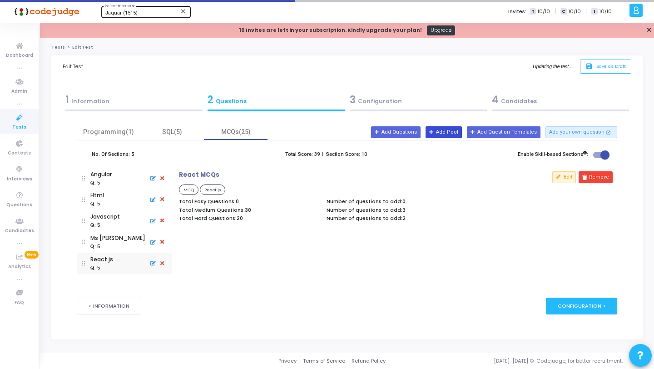
click at [450, 129] on button "Add Pool" at bounding box center [443, 132] width 36 height 12
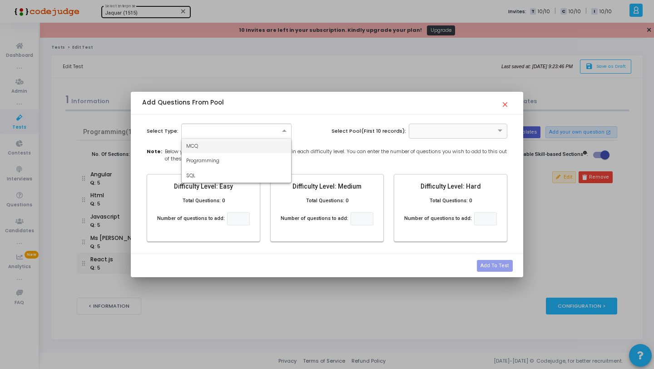
click at [274, 135] on div at bounding box center [236, 130] width 111 height 15
click at [264, 139] on div "MCQ" at bounding box center [237, 145] width 110 height 15
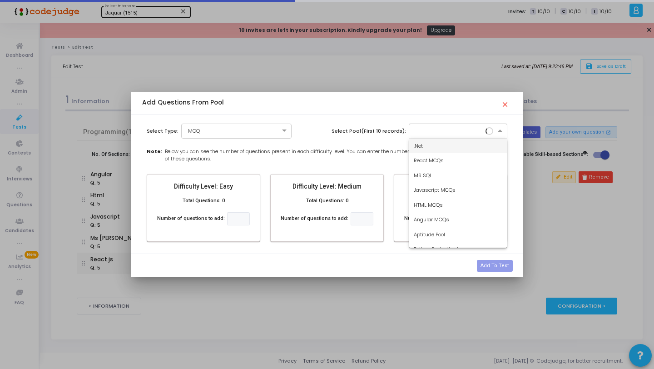
click at [432, 129] on input "text" at bounding box center [448, 130] width 71 height 8
click at [430, 141] on div ".Net" at bounding box center [458, 145] width 98 height 15
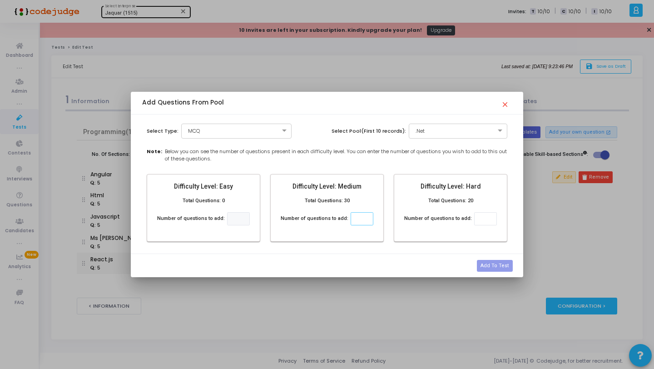
click at [359, 219] on input "number" at bounding box center [361, 218] width 23 height 13
type input "2"
click at [477, 220] on input "number" at bounding box center [485, 218] width 23 height 13
click at [367, 218] on input "2" at bounding box center [361, 218] width 23 height 13
type input "3"
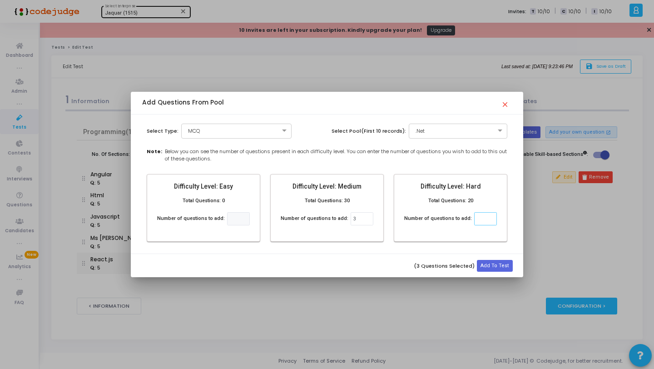
click at [483, 218] on input "number" at bounding box center [485, 218] width 23 height 13
type input "2"
click at [499, 269] on button "Add To Test" at bounding box center [494, 266] width 35 height 12
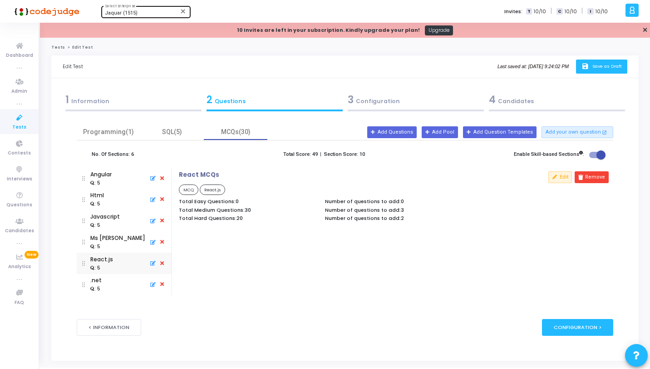
click at [592, 69] on span "Save as Draft" at bounding box center [607, 66] width 30 height 6
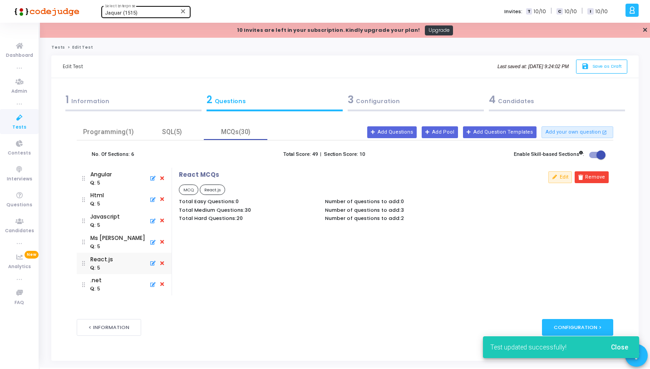
click at [13, 123] on icon at bounding box center [19, 117] width 19 height 11
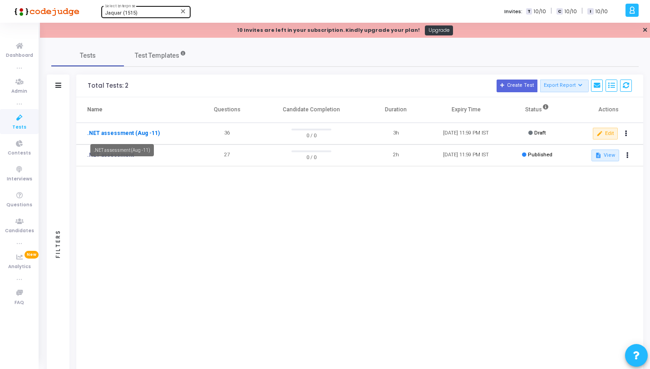
click at [111, 132] on link ".NET assessment (Aug -11)" at bounding box center [123, 133] width 73 height 8
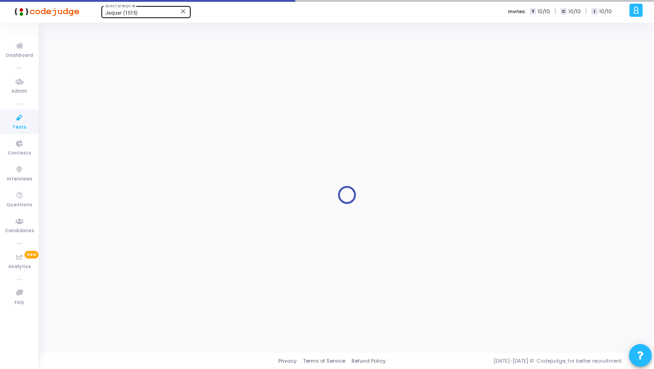
type input ".NET assessment (Aug -11)"
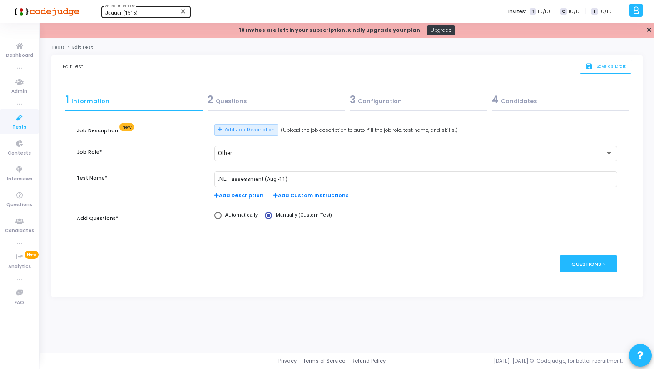
click at [239, 101] on div "2 Questions" at bounding box center [275, 99] width 137 height 15
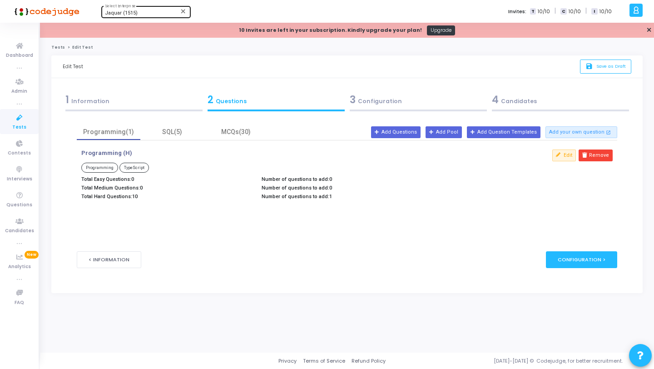
click at [398, 103] on div "3 Configuration" at bounding box center [417, 99] width 137 height 15
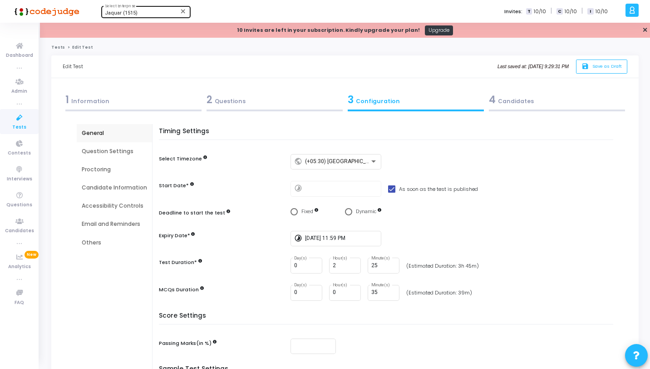
click at [119, 152] on div "Question Settings" at bounding box center [114, 151] width 65 height 8
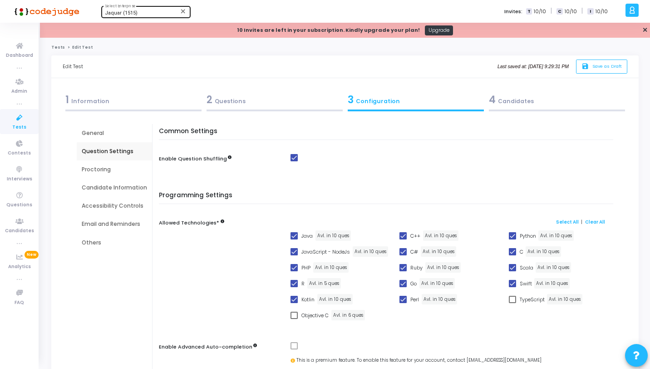
click at [511, 298] on span at bounding box center [512, 298] width 7 height 7
click at [512, 303] on input "TypeScript" at bounding box center [512, 303] width 0 height 0
checkbox input "true"
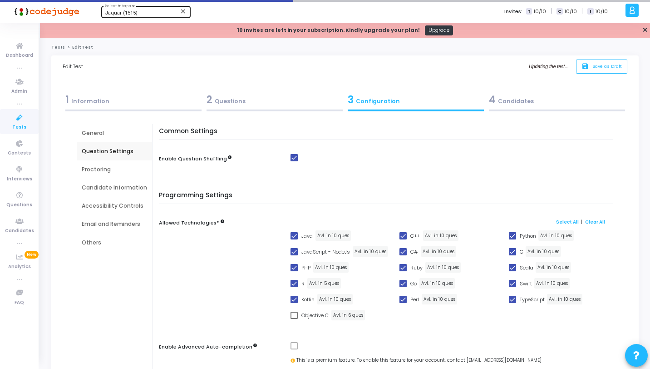
click at [291, 265] on span at bounding box center [293, 267] width 7 height 7
click at [294, 271] on input "PHP" at bounding box center [294, 271] width 0 height 0
checkbox input "false"
click at [405, 267] on span at bounding box center [402, 267] width 7 height 7
click at [403, 271] on input "Ruby" at bounding box center [403, 271] width 0 height 0
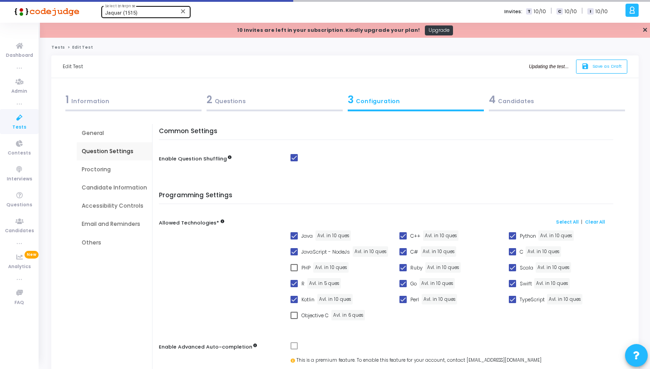
checkbox input "false"
click at [515, 268] on span at bounding box center [512, 267] width 7 height 7
click at [512, 271] on input "Scala" at bounding box center [512, 271] width 0 height 0
checkbox input "false"
click at [511, 280] on span at bounding box center [512, 283] width 7 height 7
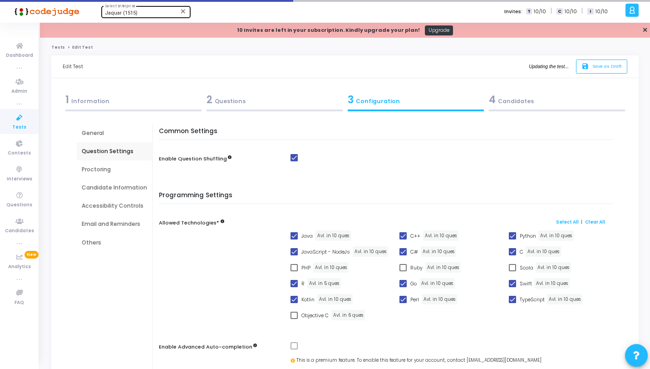
click at [512, 287] on input "Swift" at bounding box center [512, 287] width 0 height 0
checkbox input "false"
click at [401, 299] on span at bounding box center [402, 298] width 7 height 7
click at [403, 303] on input "Perl" at bounding box center [403, 303] width 0 height 0
checkbox input "false"
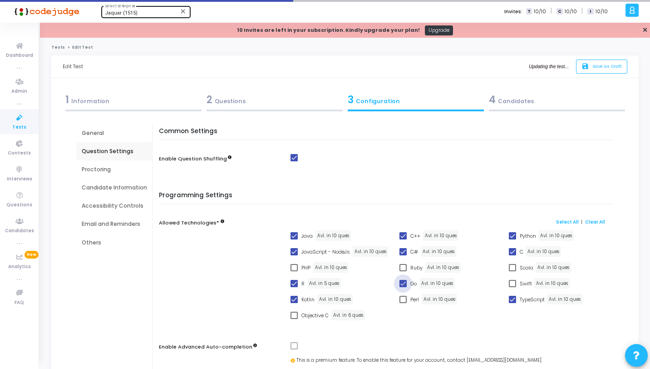
click at [401, 284] on span at bounding box center [402, 283] width 7 height 7
click at [403, 287] on input "Go" at bounding box center [403, 287] width 0 height 0
checkbox input "false"
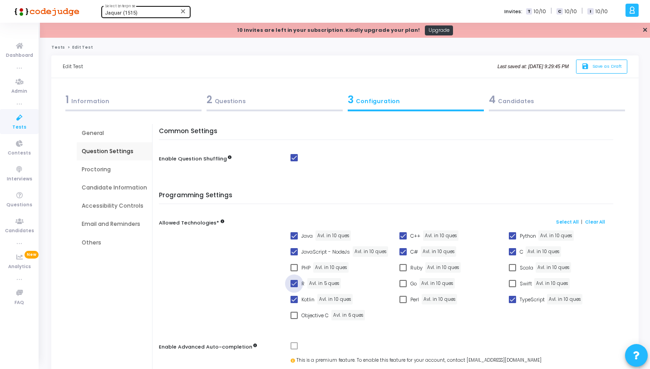
drag, startPoint x: 292, startPoint y: 285, endPoint x: 293, endPoint y: 292, distance: 7.3
click at [293, 286] on span at bounding box center [293, 283] width 7 height 7
click at [294, 287] on input "R" at bounding box center [294, 287] width 0 height 0
checkbox input "false"
click at [293, 299] on span at bounding box center [293, 298] width 7 height 7
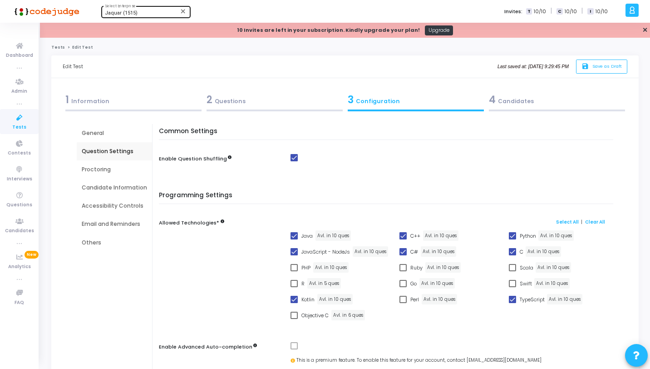
click at [294, 303] on input "Kotlin" at bounding box center [294, 303] width 0 height 0
checkbox input "false"
click at [514, 235] on span at bounding box center [512, 235] width 7 height 7
click at [512, 239] on input "Python" at bounding box center [512, 239] width 0 height 0
click at [511, 234] on span at bounding box center [512, 235] width 7 height 7
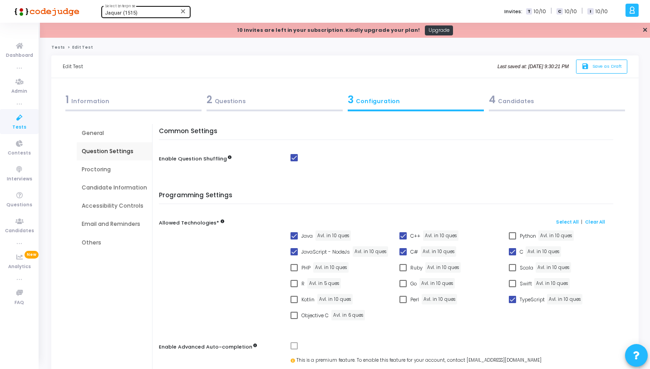
click at [512, 239] on input "Python" at bounding box center [512, 239] width 0 height 0
checkbox input "true"
click at [586, 63] on icon "save" at bounding box center [586, 67] width 10 height 8
